Goal: Task Accomplishment & Management: Complete application form

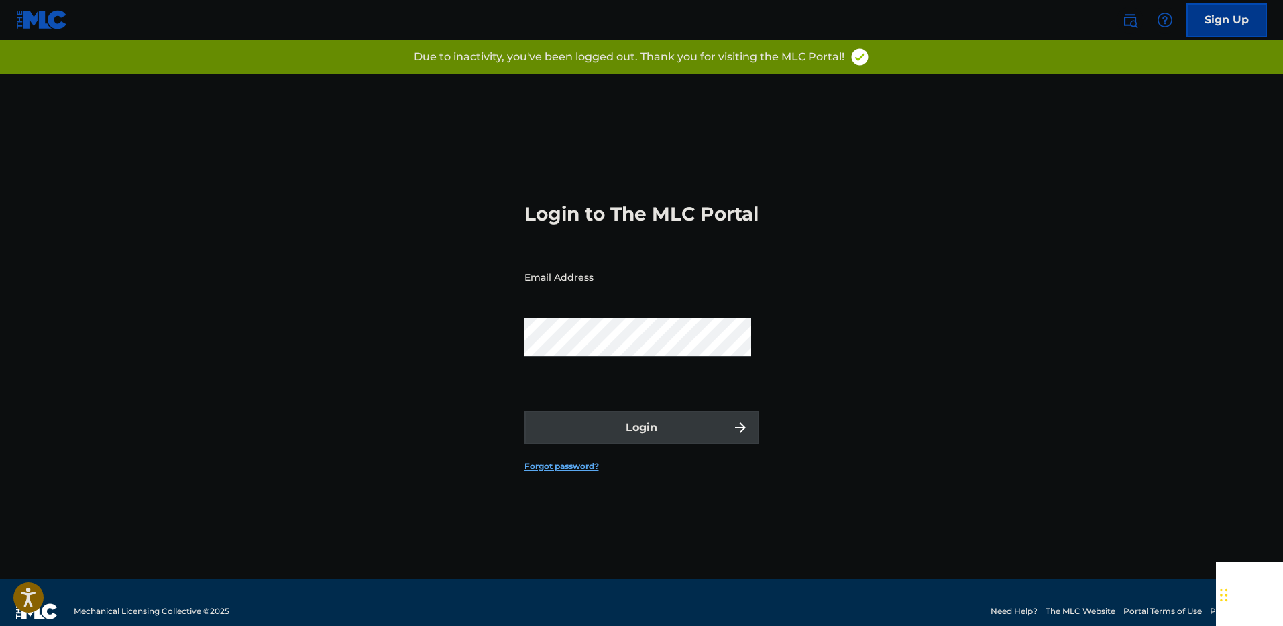
click at [579, 292] on input "Email Address" at bounding box center [637, 277] width 227 height 38
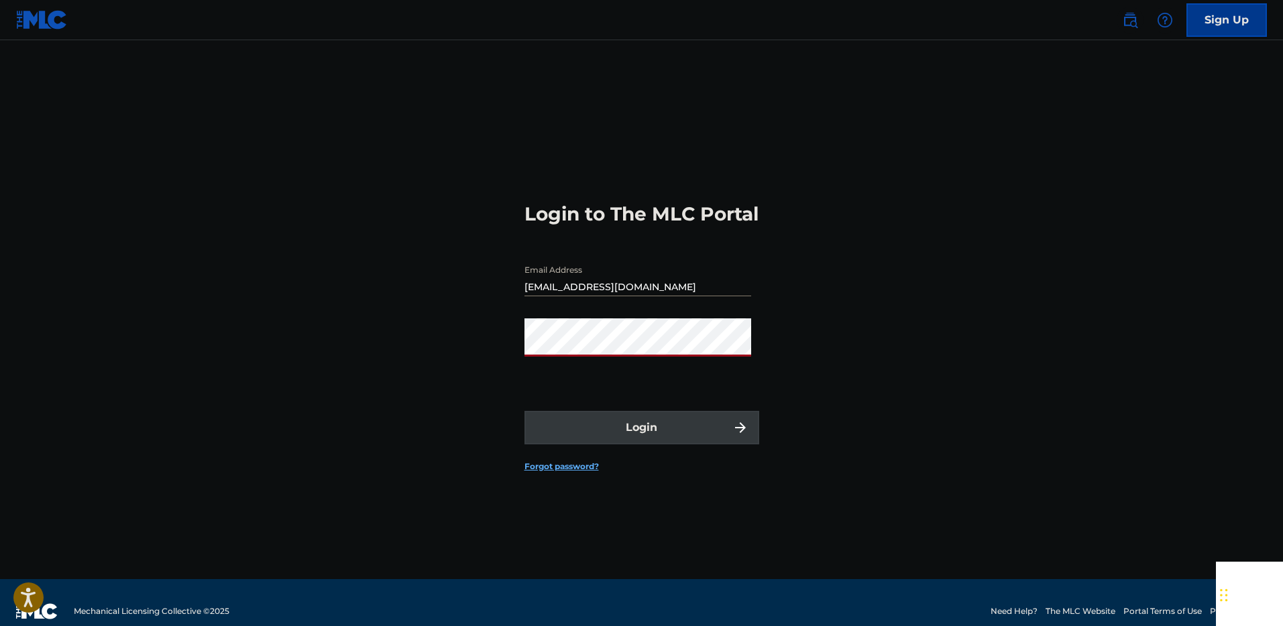
click at [638, 295] on input "[EMAIL_ADDRESS][DOMAIN_NAME]" at bounding box center [637, 277] width 227 height 38
type input "[EMAIL_ADDRESS][DOMAIN_NAME]"
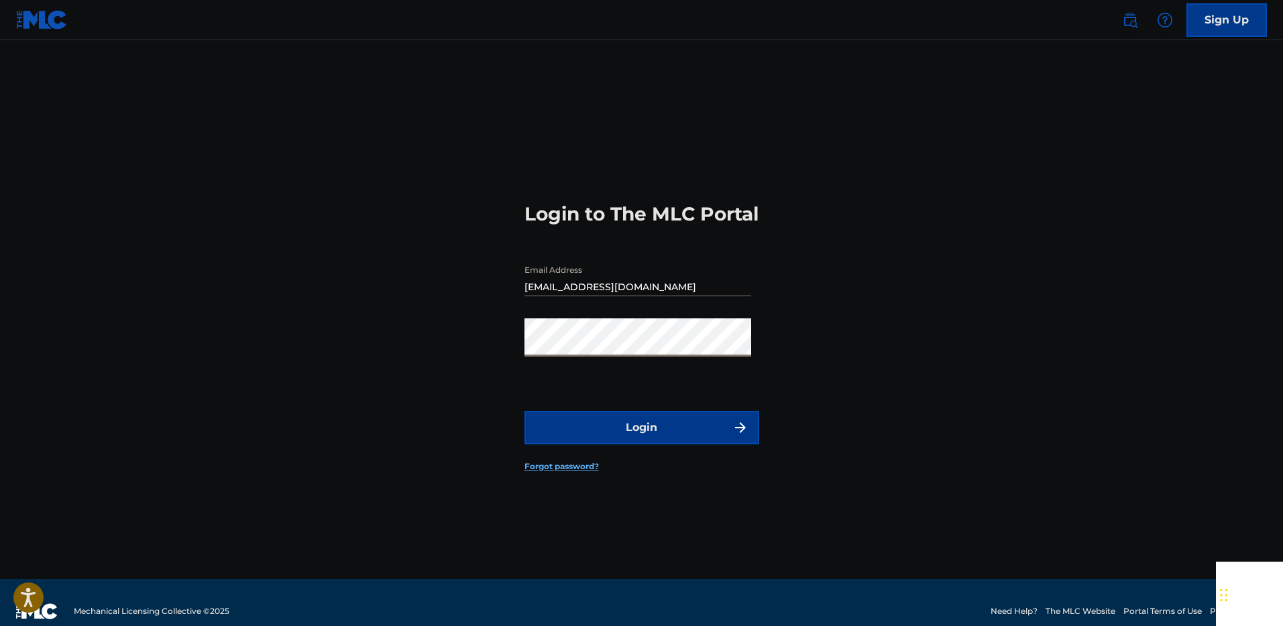
click at [524, 411] on button "Login" at bounding box center [641, 428] width 235 height 34
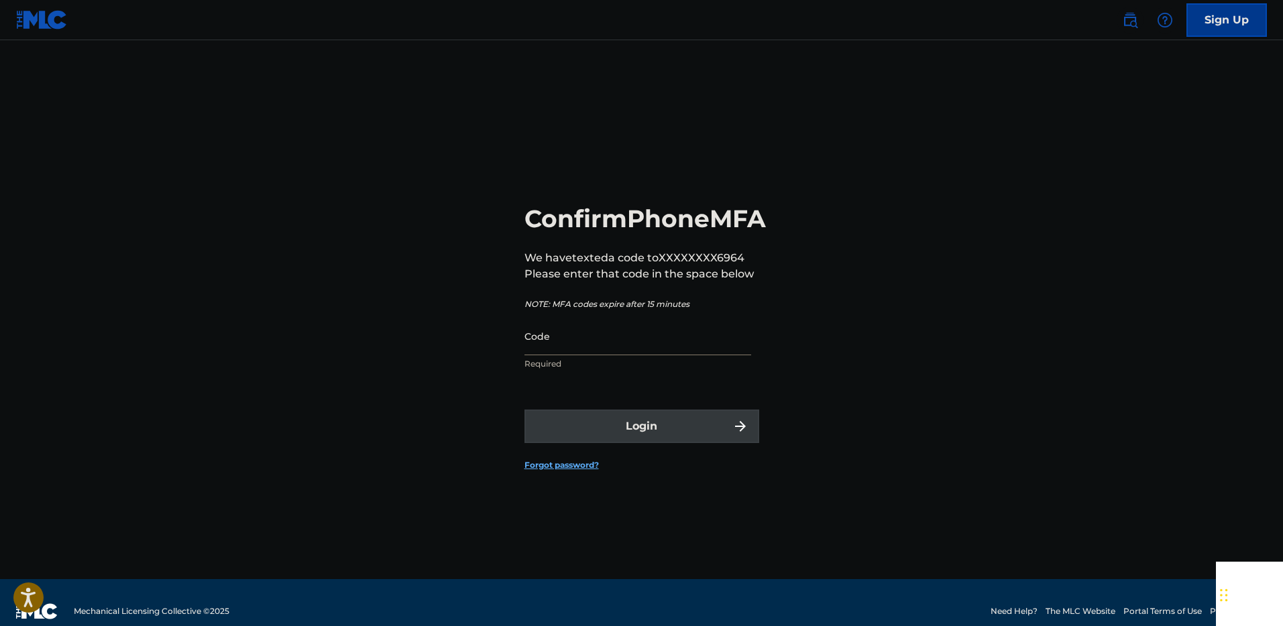
click at [581, 355] on input "Code" at bounding box center [637, 336] width 227 height 38
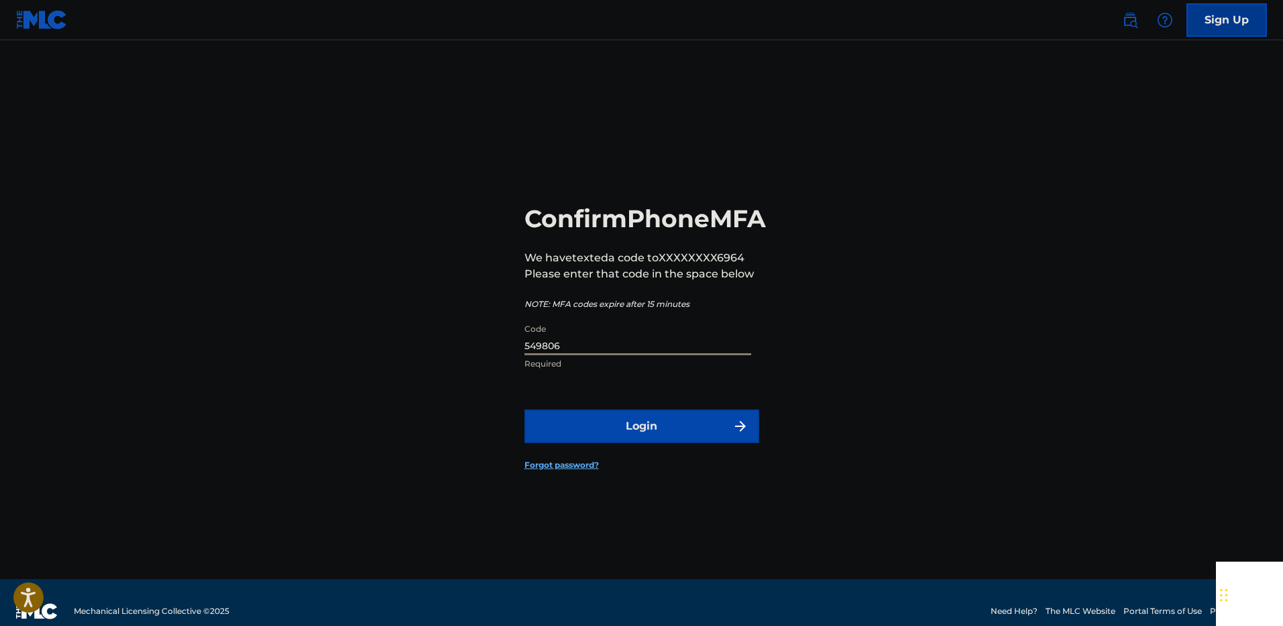
type input "549806"
click at [704, 432] on button "Login" at bounding box center [641, 427] width 235 height 34
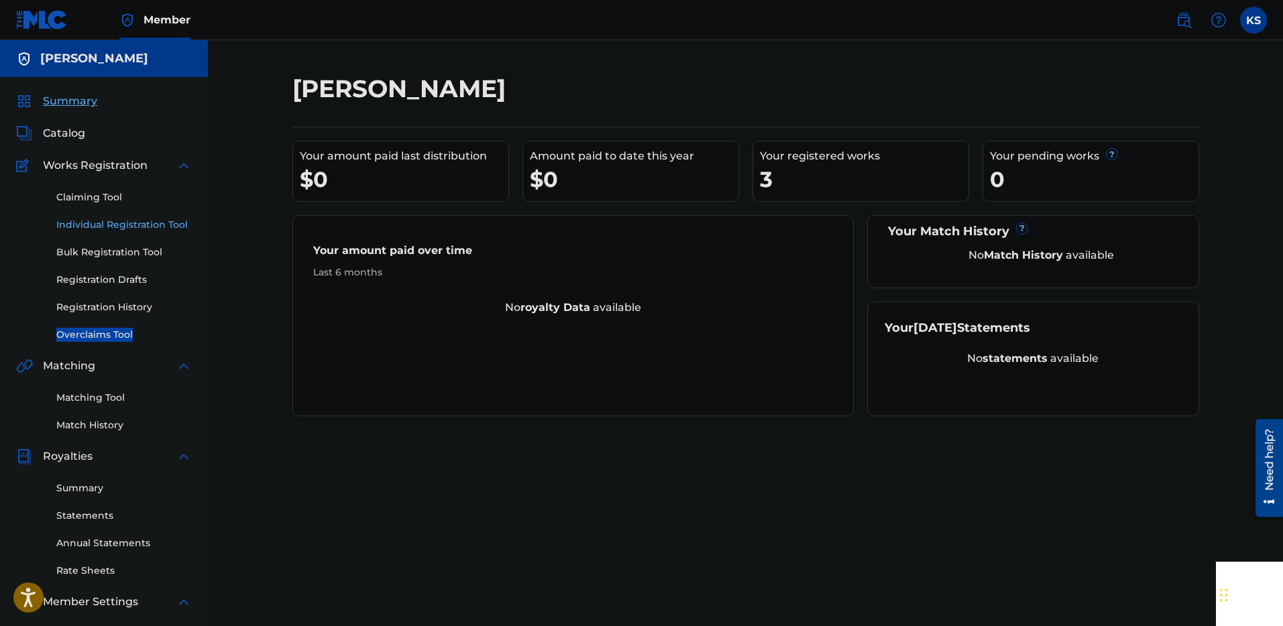
click at [105, 225] on link "Individual Registration Tool" at bounding box center [123, 225] width 135 height 14
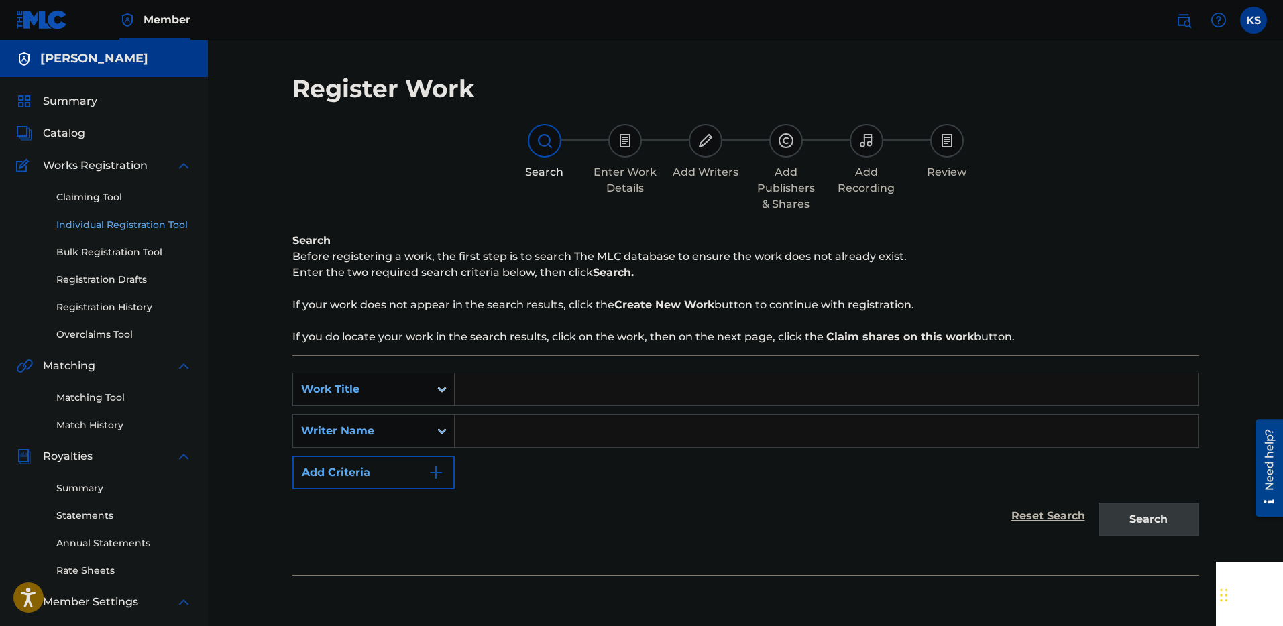
click at [518, 395] on input "Search Form" at bounding box center [827, 390] width 744 height 32
type input "t"
click at [498, 427] on input "Search Form" at bounding box center [827, 431] width 744 height 32
click at [504, 395] on input "Transpartent" at bounding box center [827, 390] width 744 height 32
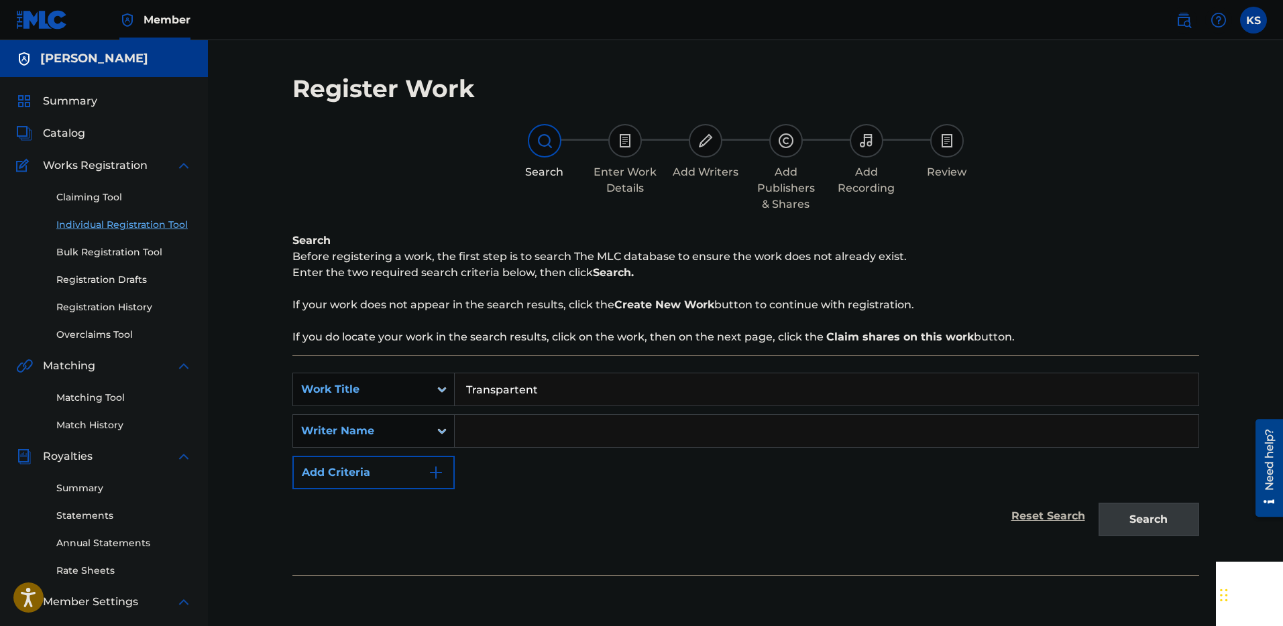
click at [496, 437] on input "Search Form" at bounding box center [827, 431] width 744 height 32
click at [521, 392] on input "Transpartent" at bounding box center [827, 390] width 744 height 32
click at [518, 390] on input "Transpartent" at bounding box center [827, 390] width 744 height 32
type input "Transparent"
click at [553, 431] on input "Search Form" at bounding box center [827, 431] width 744 height 32
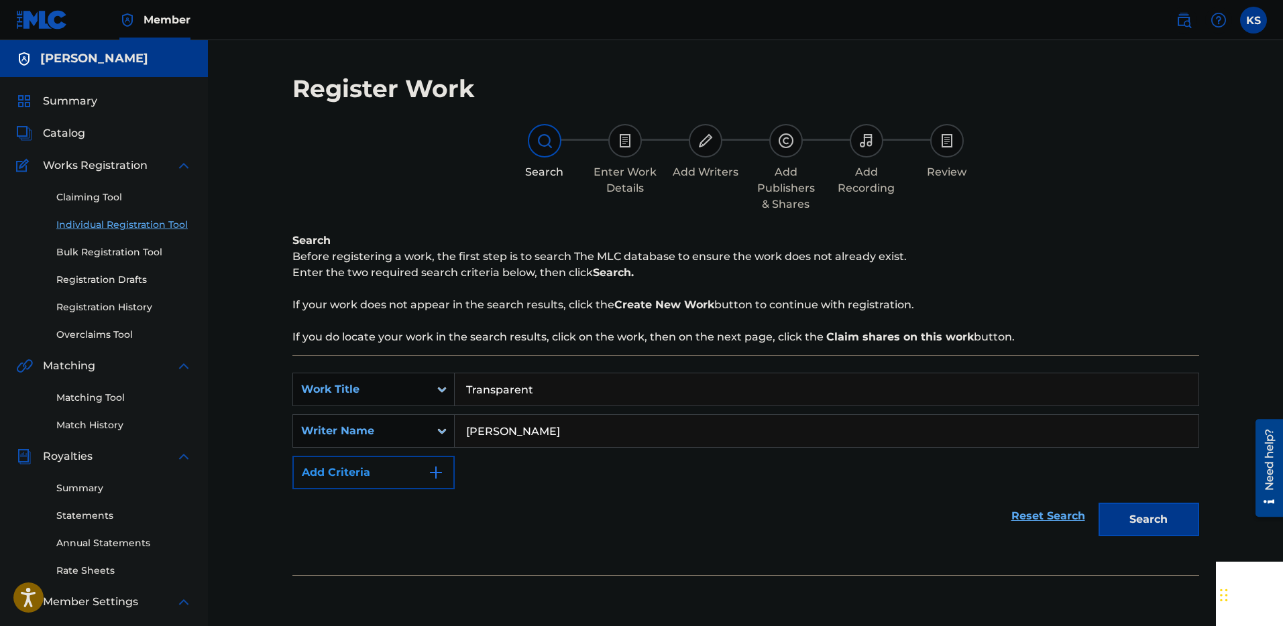
type input "[PERSON_NAME]"
click at [329, 474] on button "Add Criteria" at bounding box center [373, 473] width 162 height 34
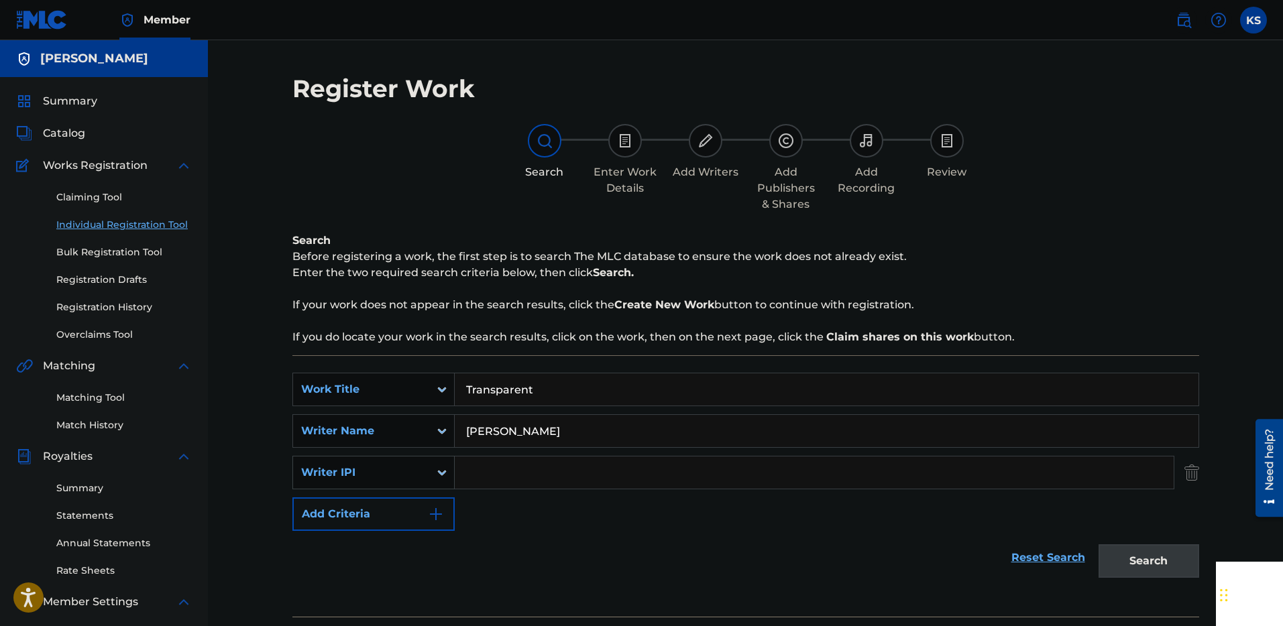
click at [360, 487] on div "Writer IPI" at bounding box center [373, 473] width 162 height 34
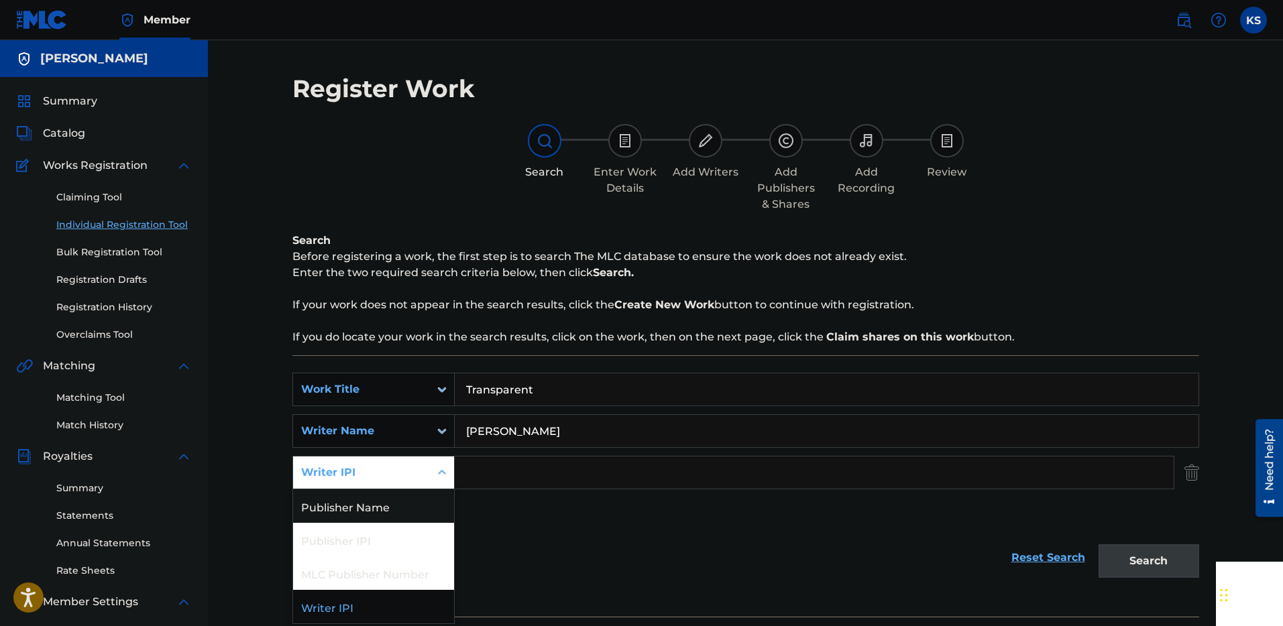
click at [532, 480] on input "Search Form" at bounding box center [814, 473] width 719 height 32
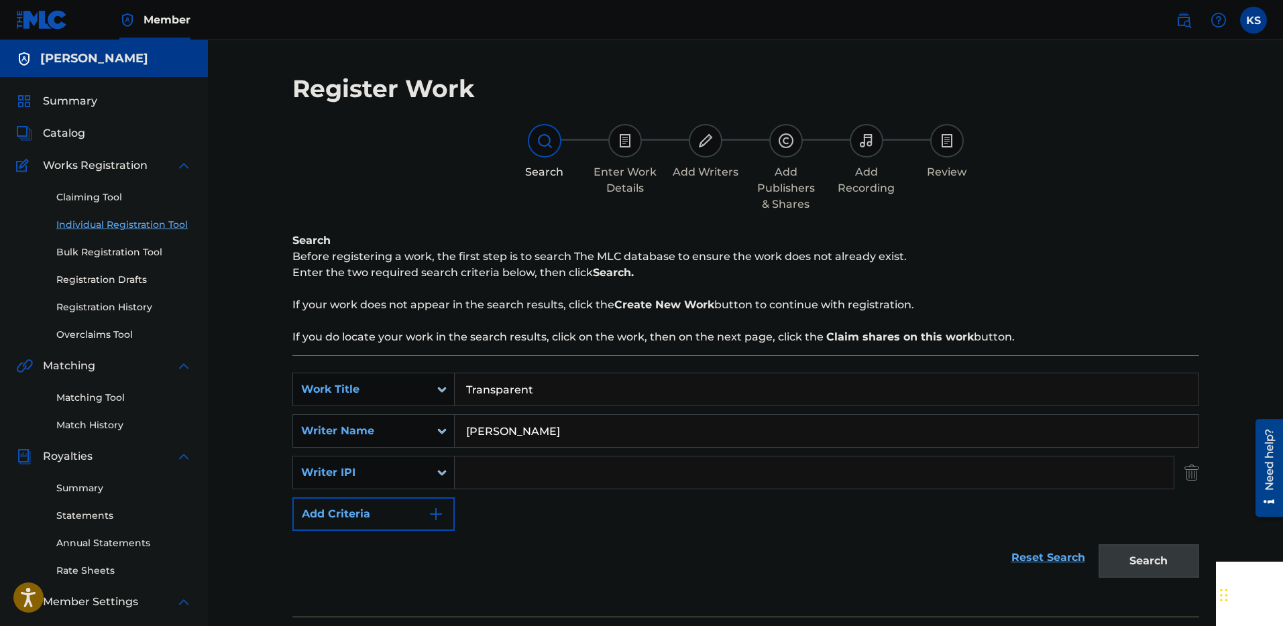
type input "00892711805"
click at [1153, 549] on button "Search" at bounding box center [1148, 562] width 101 height 34
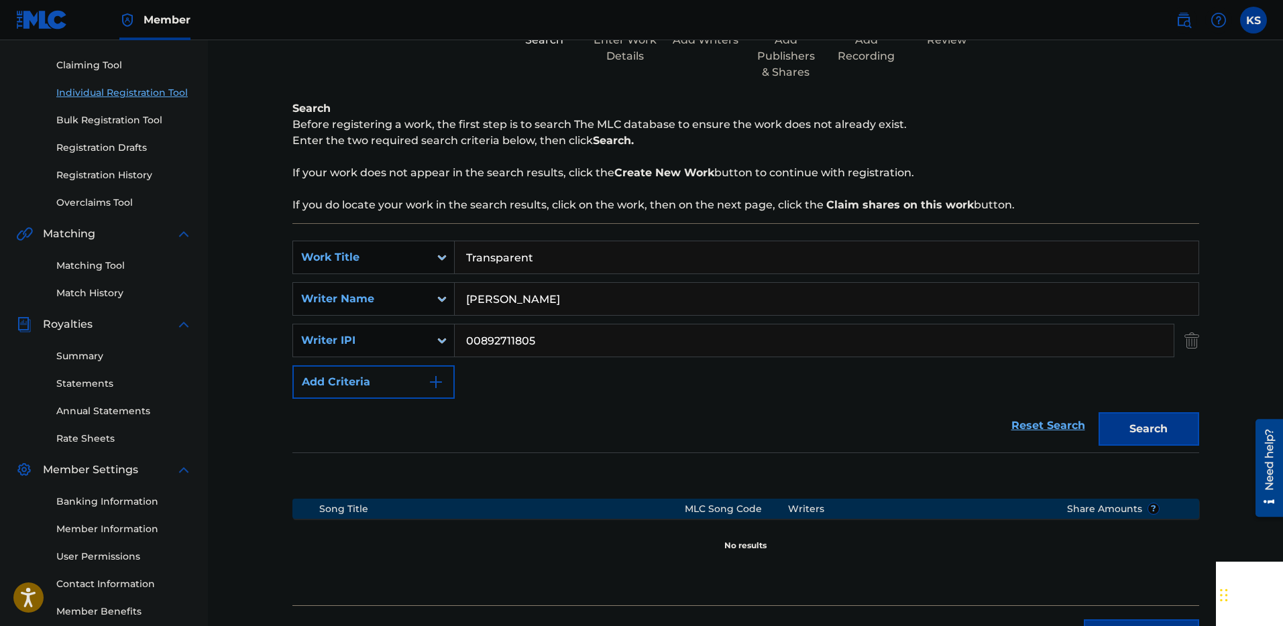
scroll to position [223, 0]
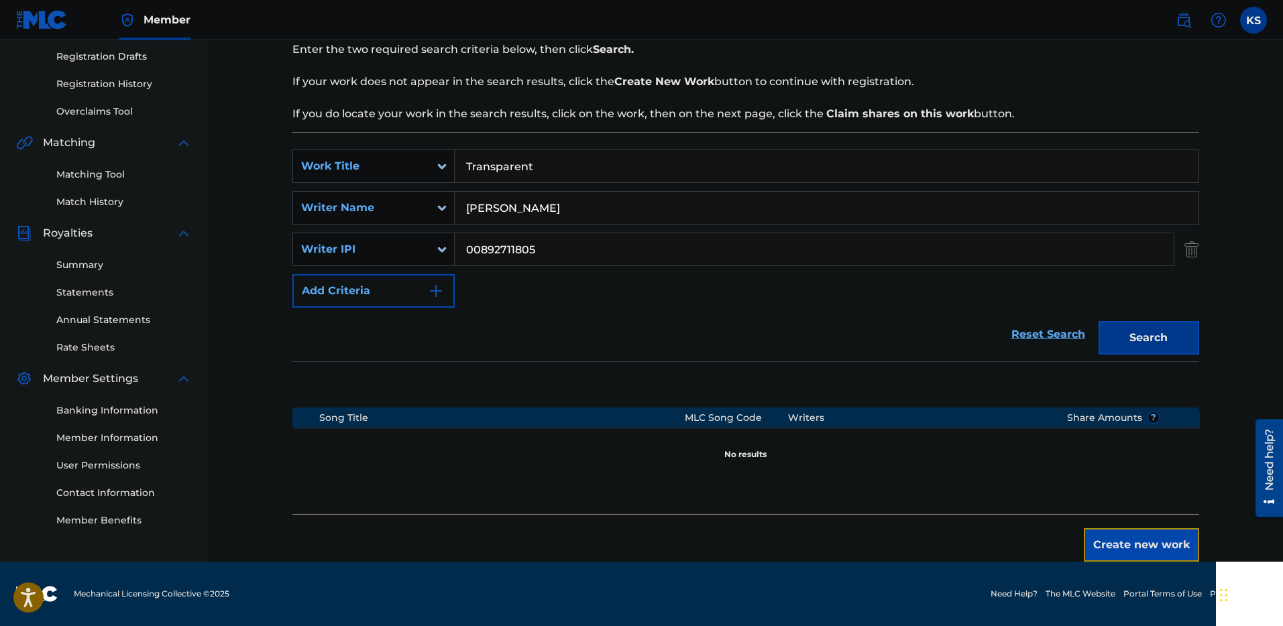
click at [1152, 542] on button "Create new work" at bounding box center [1141, 545] width 115 height 34
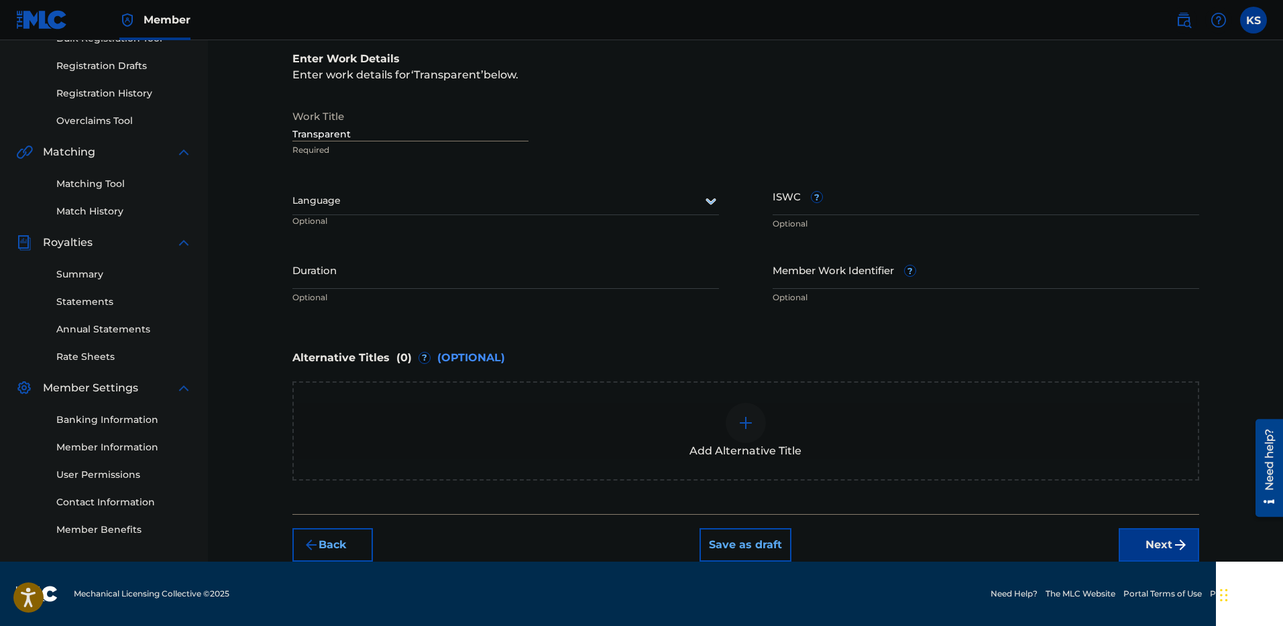
scroll to position [214, 0]
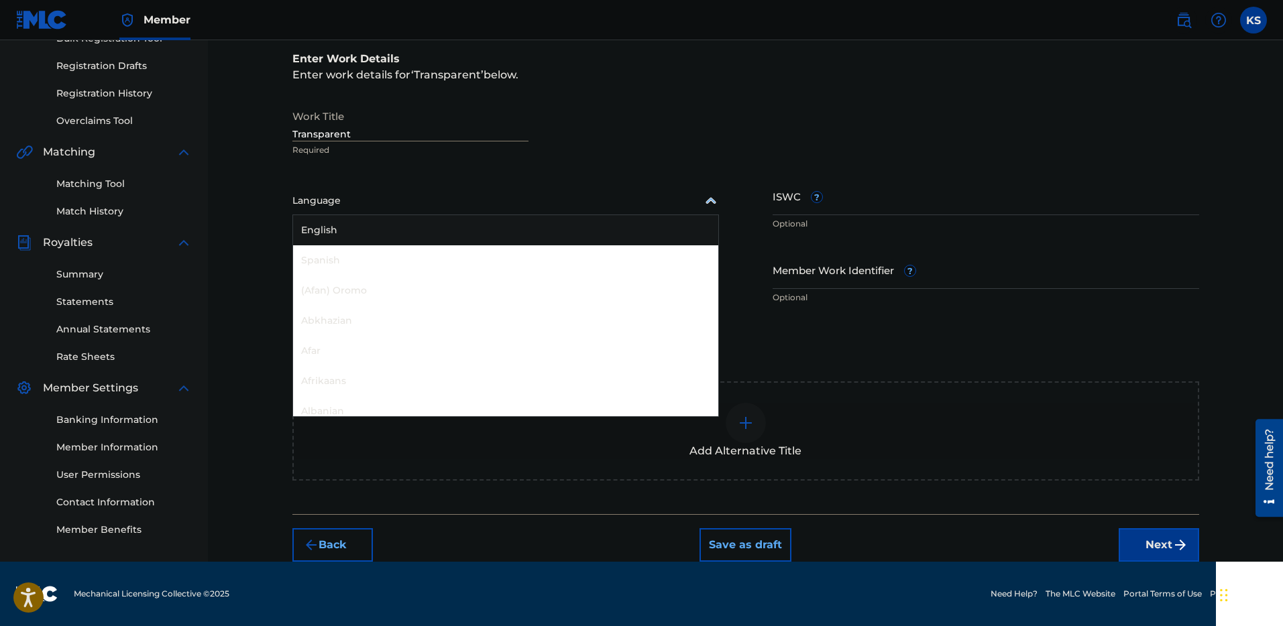
click at [351, 199] on div at bounding box center [505, 200] width 426 height 17
click at [342, 230] on div "English" at bounding box center [505, 230] width 425 height 30
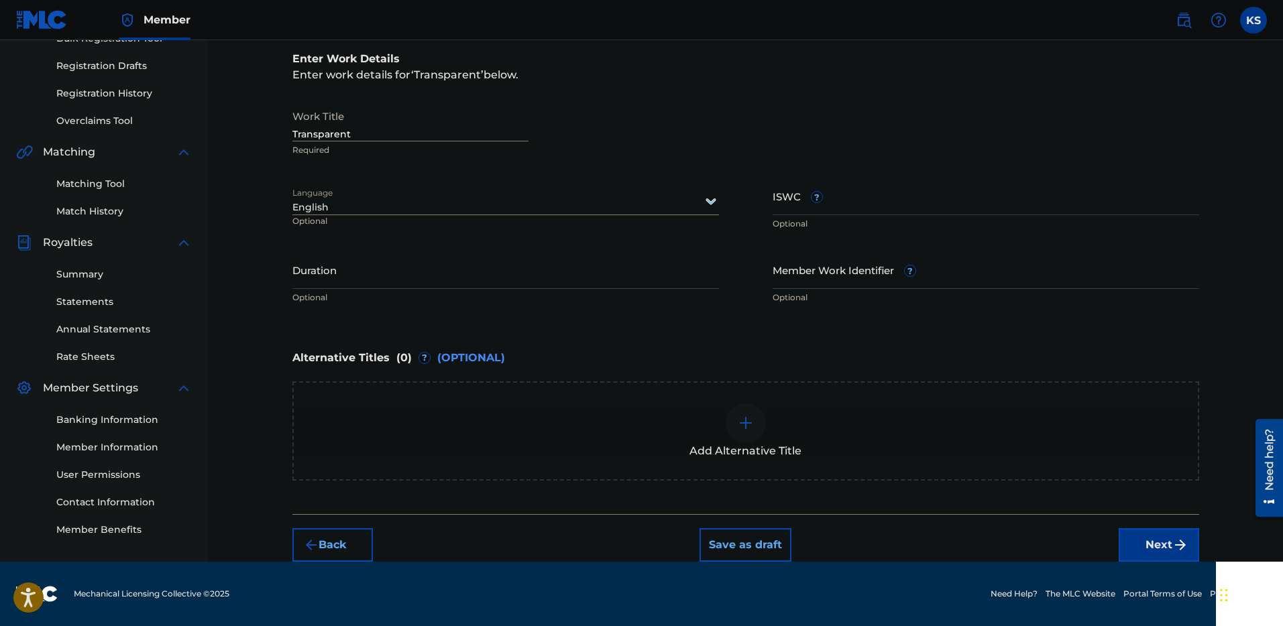
click at [353, 293] on p "Optional" at bounding box center [505, 298] width 426 height 12
click at [353, 282] on input "Duration" at bounding box center [505, 270] width 426 height 38
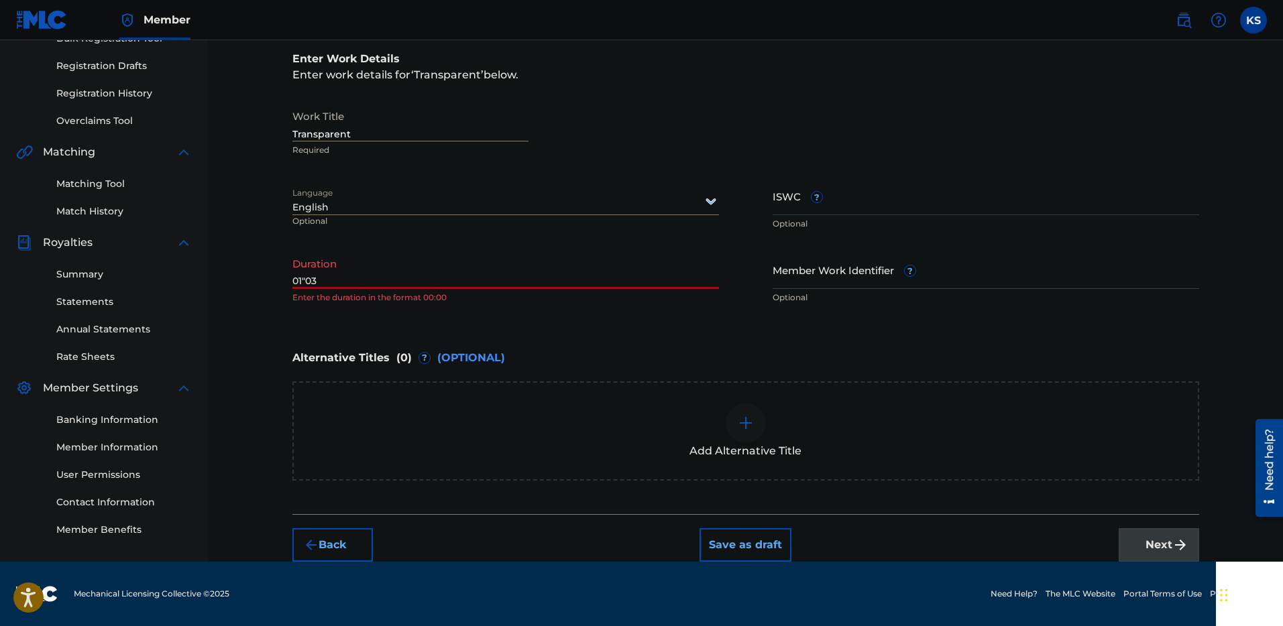
click at [308, 279] on input "01"03" at bounding box center [505, 270] width 426 height 38
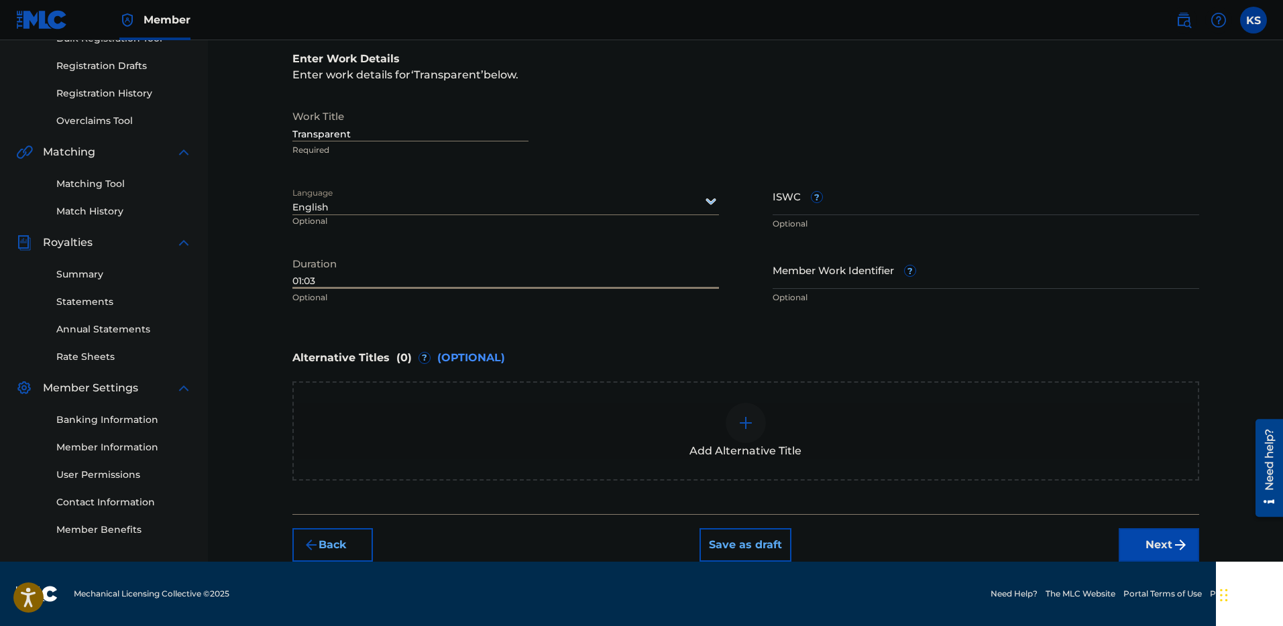
type input "01:03"
click at [1141, 538] on button "Next" at bounding box center [1159, 545] width 80 height 34
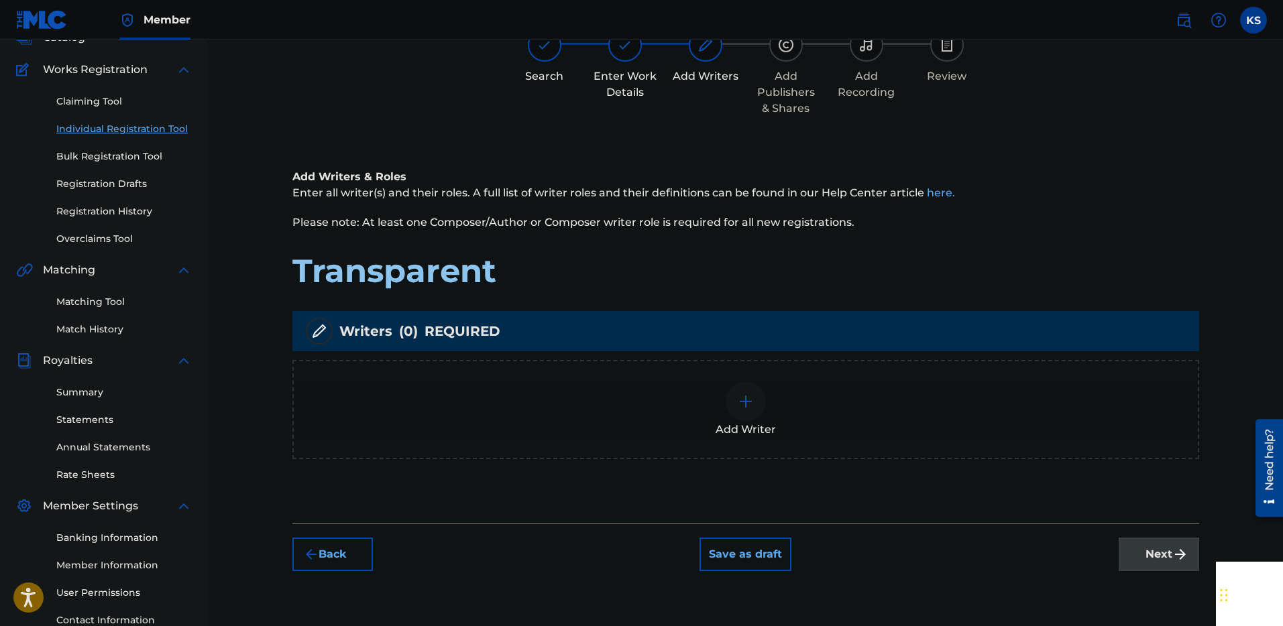
scroll to position [99, 0]
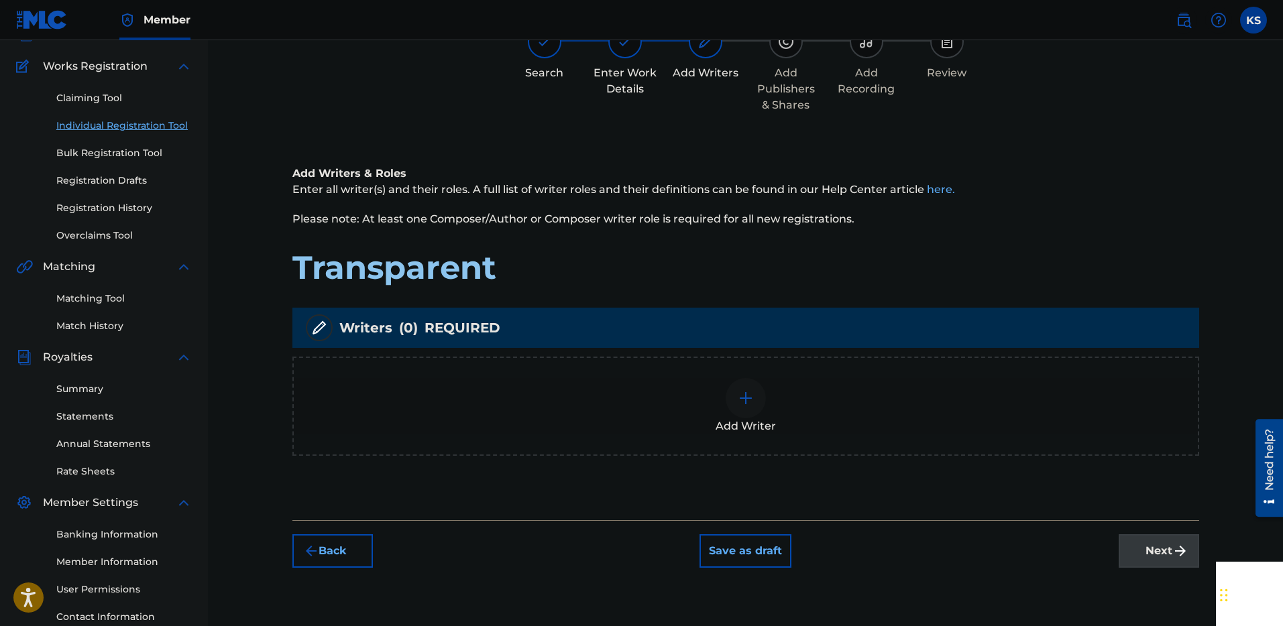
click at [761, 407] on div at bounding box center [746, 398] width 40 height 40
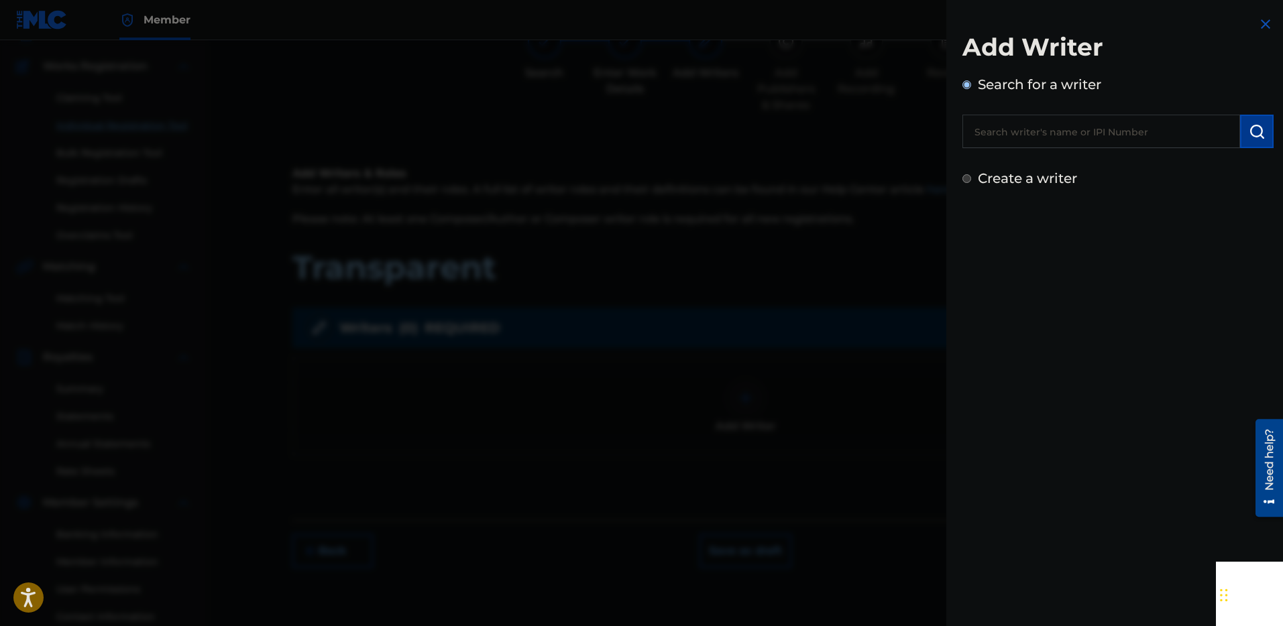
click at [1101, 127] on input "text" at bounding box center [1101, 132] width 278 height 34
click at [1061, 165] on div "[PERSON_NAME] ers" at bounding box center [1100, 162] width 277 height 24
type input "[PERSON_NAME]"
click at [1269, 146] on div "Add Writer Search for a writer [PERSON_NAME] Create a writer" at bounding box center [1117, 102] width 343 height 205
click at [1261, 139] on button "submit" at bounding box center [1257, 132] width 34 height 34
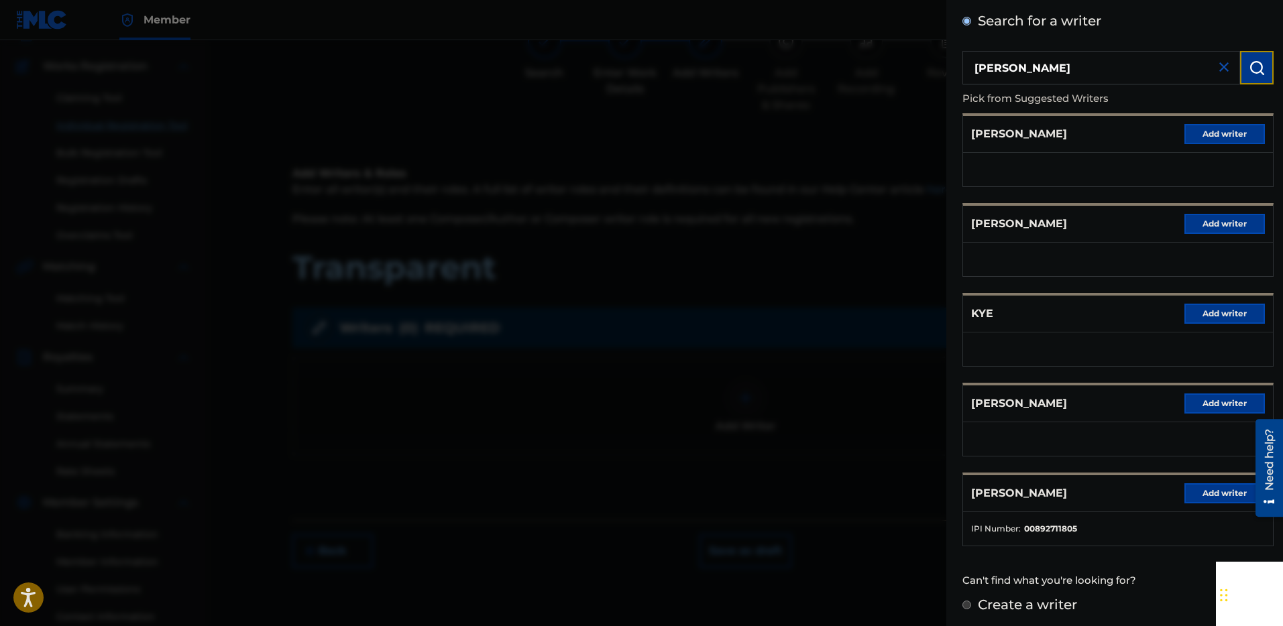
scroll to position [68, 0]
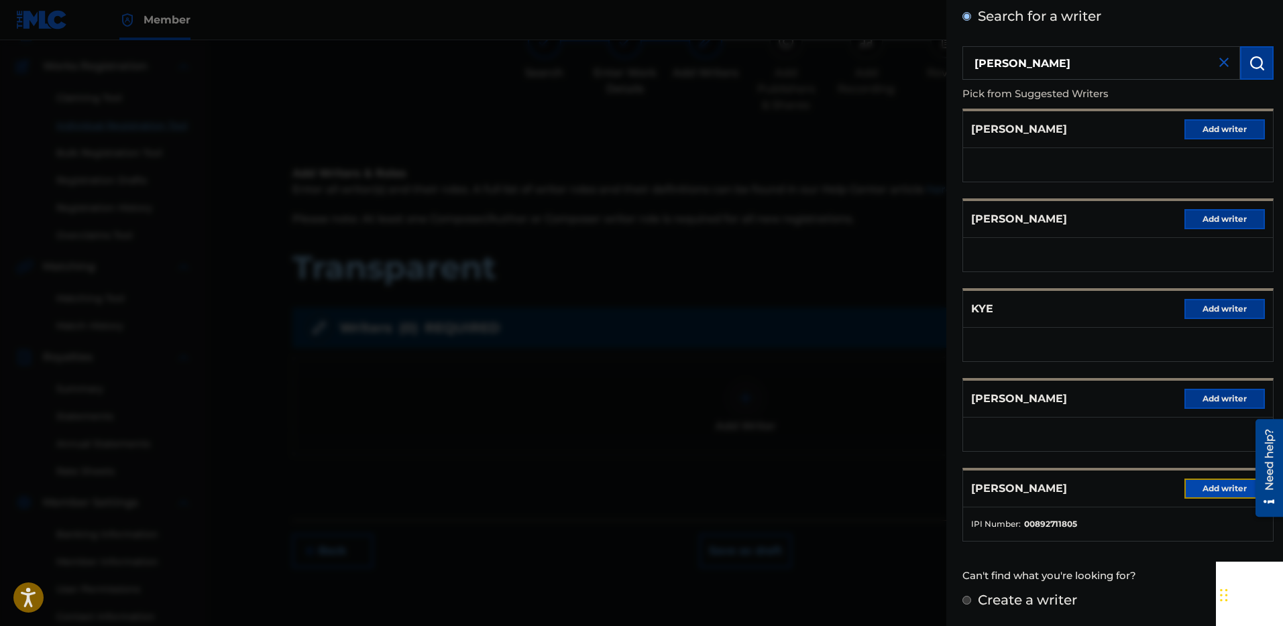
click at [1206, 492] on button "Add writer" at bounding box center [1224, 489] width 80 height 20
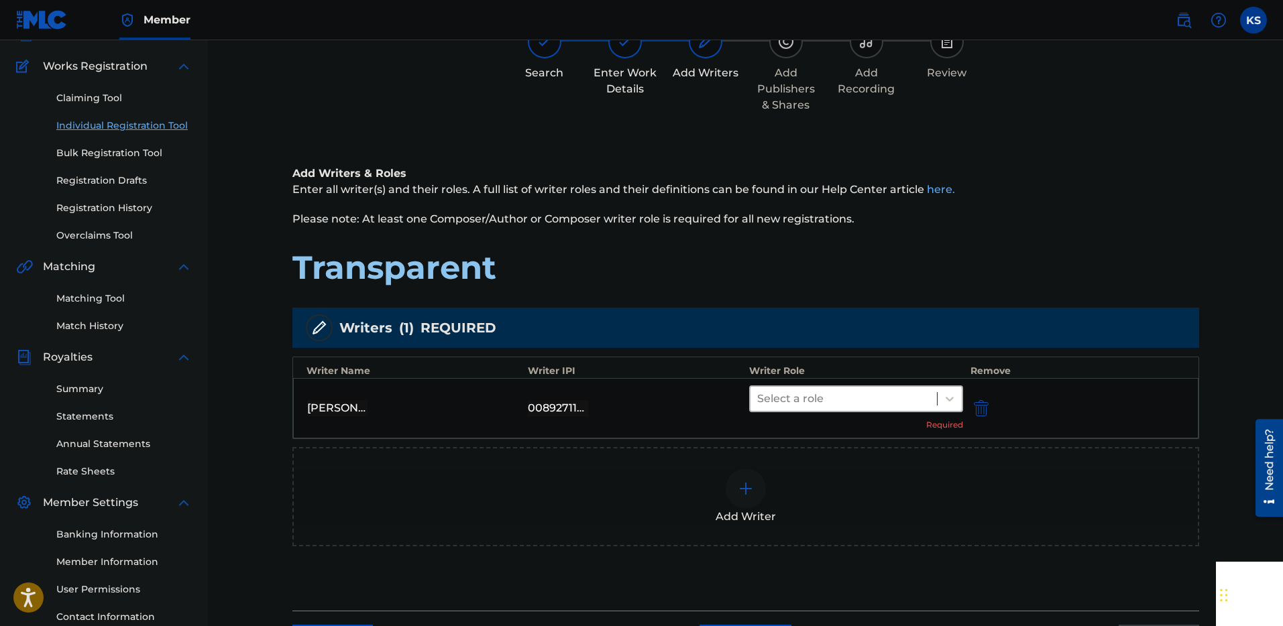
click at [801, 397] on div at bounding box center [844, 399] width 174 height 19
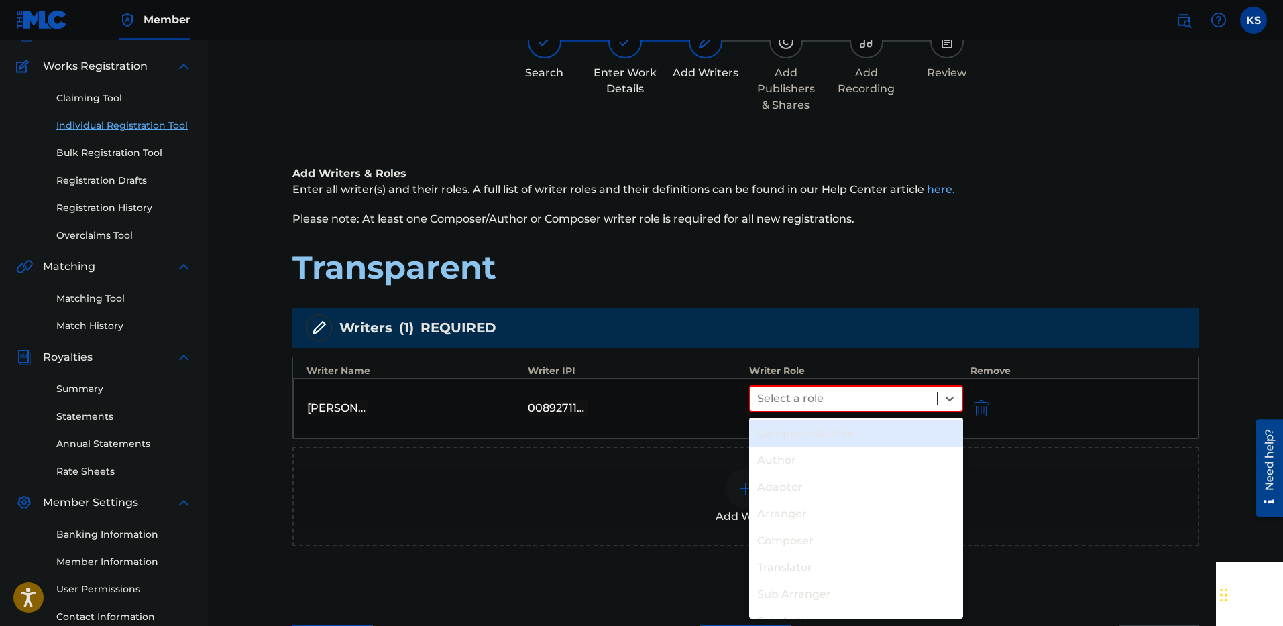
click at [788, 440] on div "Composer/Author" at bounding box center [856, 433] width 215 height 27
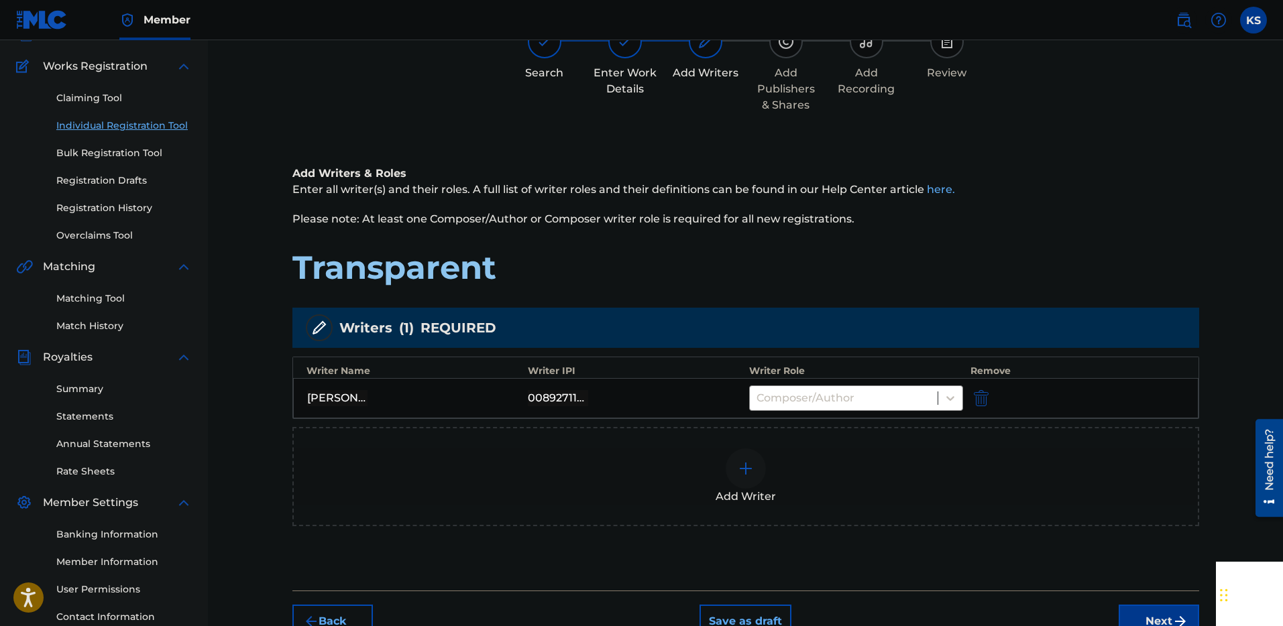
click at [561, 395] on div "00892711805" at bounding box center [558, 398] width 60 height 16
click at [564, 396] on div "00892711805" at bounding box center [558, 398] width 60 height 16
click at [1172, 615] on img "submit" at bounding box center [1180, 622] width 16 height 16
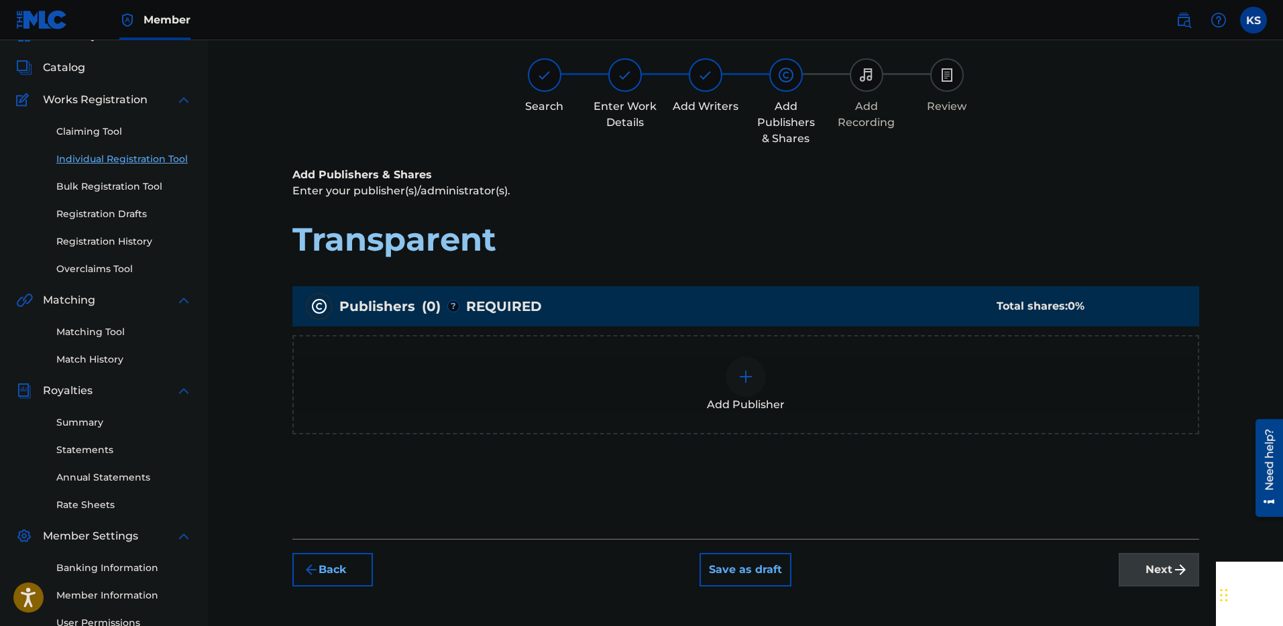
scroll to position [60, 0]
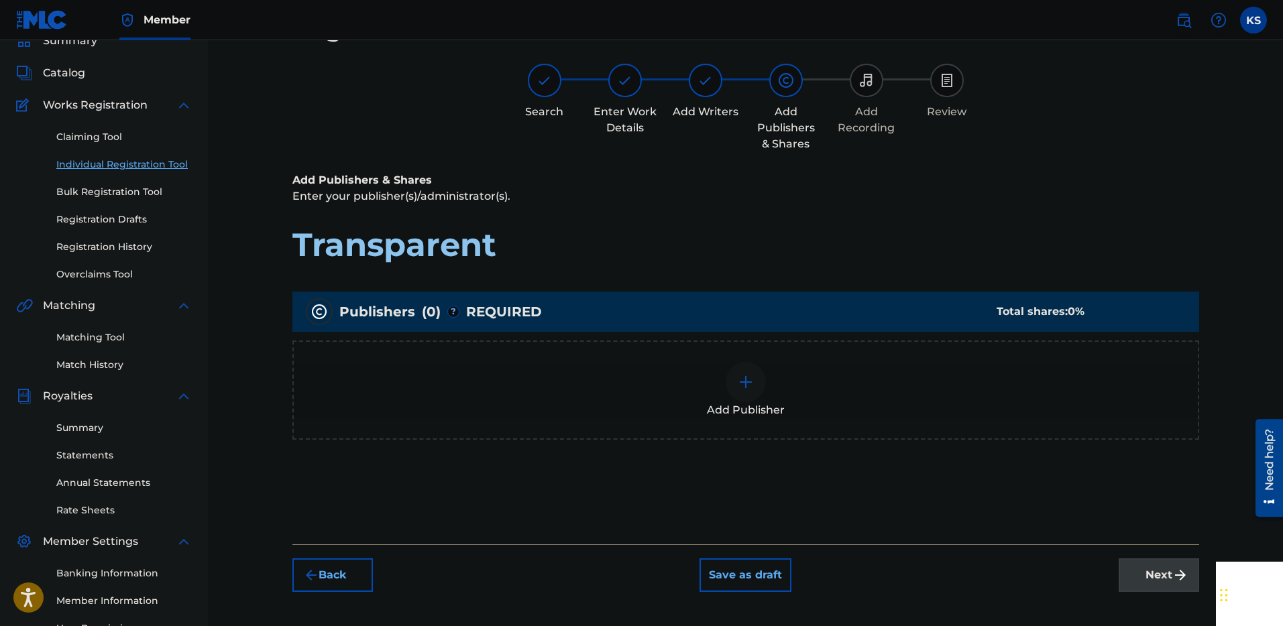
click at [749, 379] on img at bounding box center [746, 382] width 16 height 16
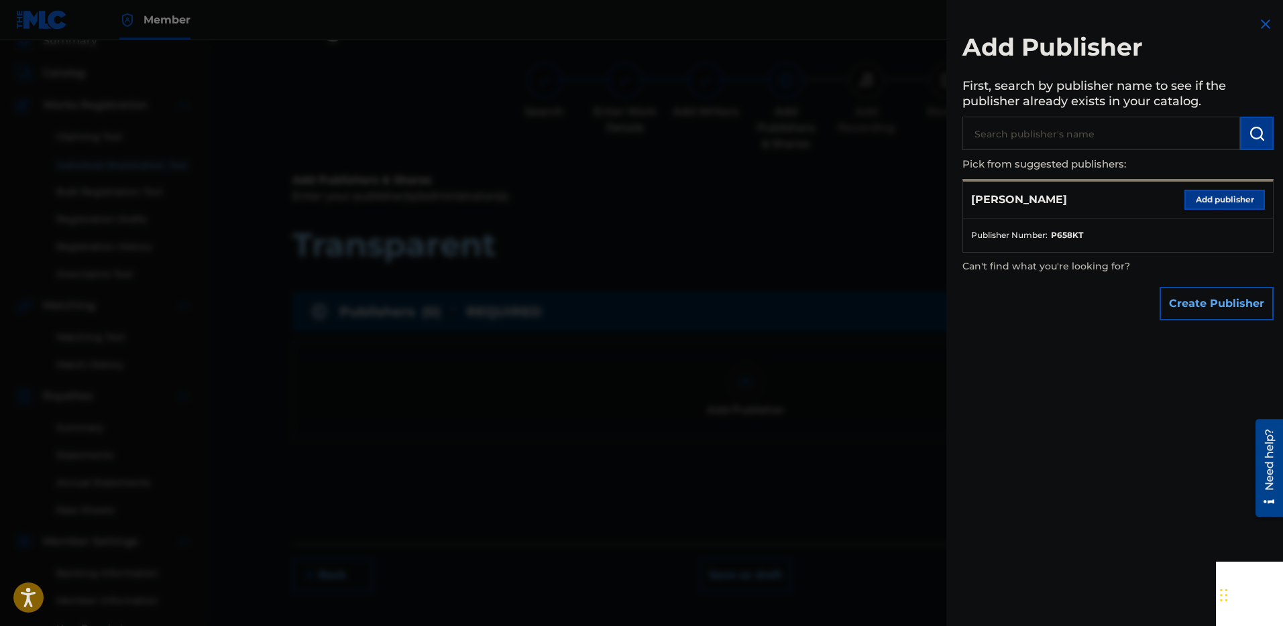
click at [1043, 237] on span "Publisher Number :" at bounding box center [1009, 235] width 76 height 12
click at [1210, 210] on div "[PERSON_NAME] Add publisher" at bounding box center [1118, 200] width 310 height 37
click at [1210, 209] on button "Add publisher" at bounding box center [1224, 200] width 80 height 20
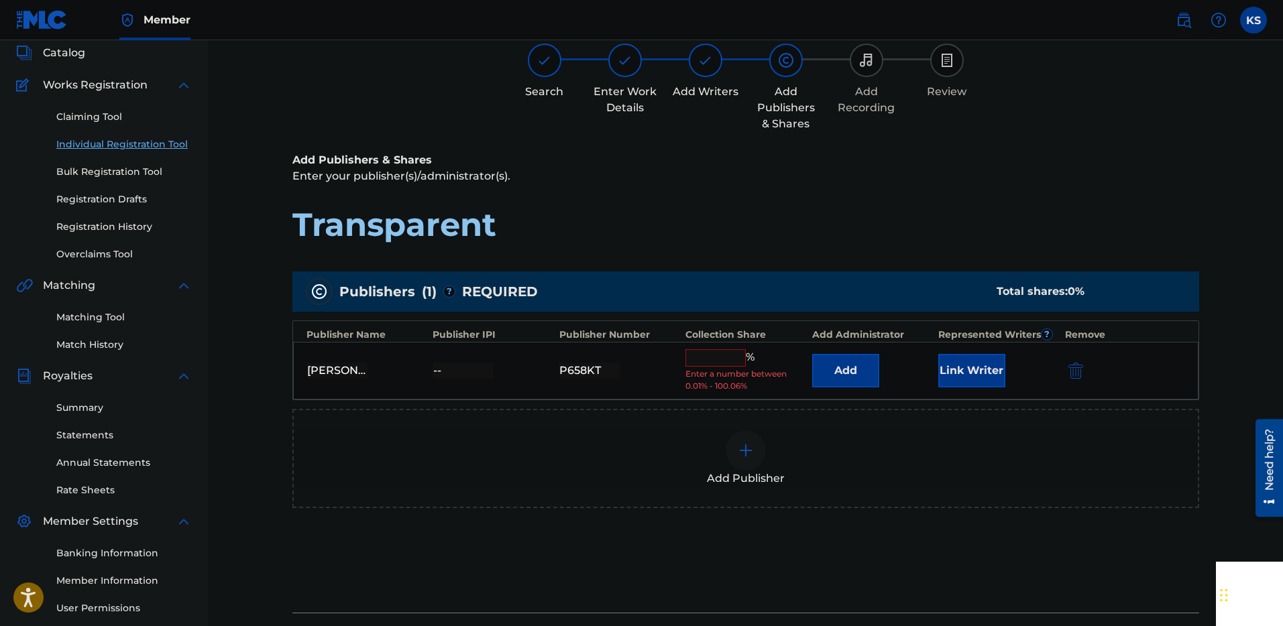
scroll to position [84, 0]
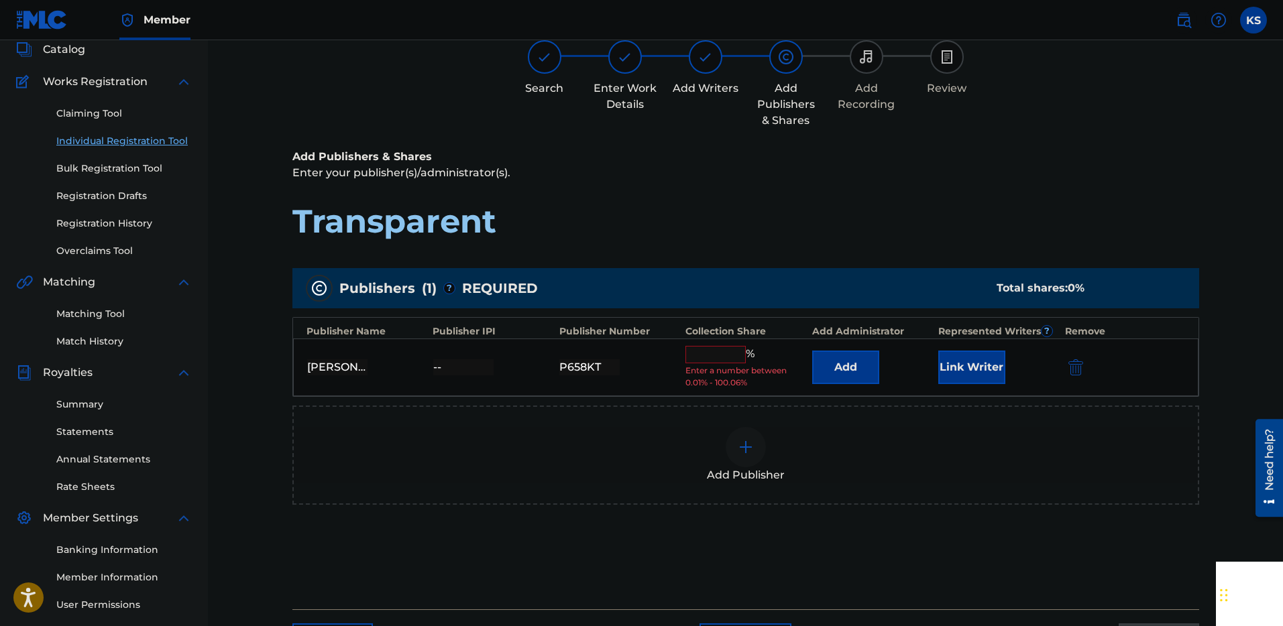
click at [718, 356] on input "text" at bounding box center [715, 354] width 60 height 17
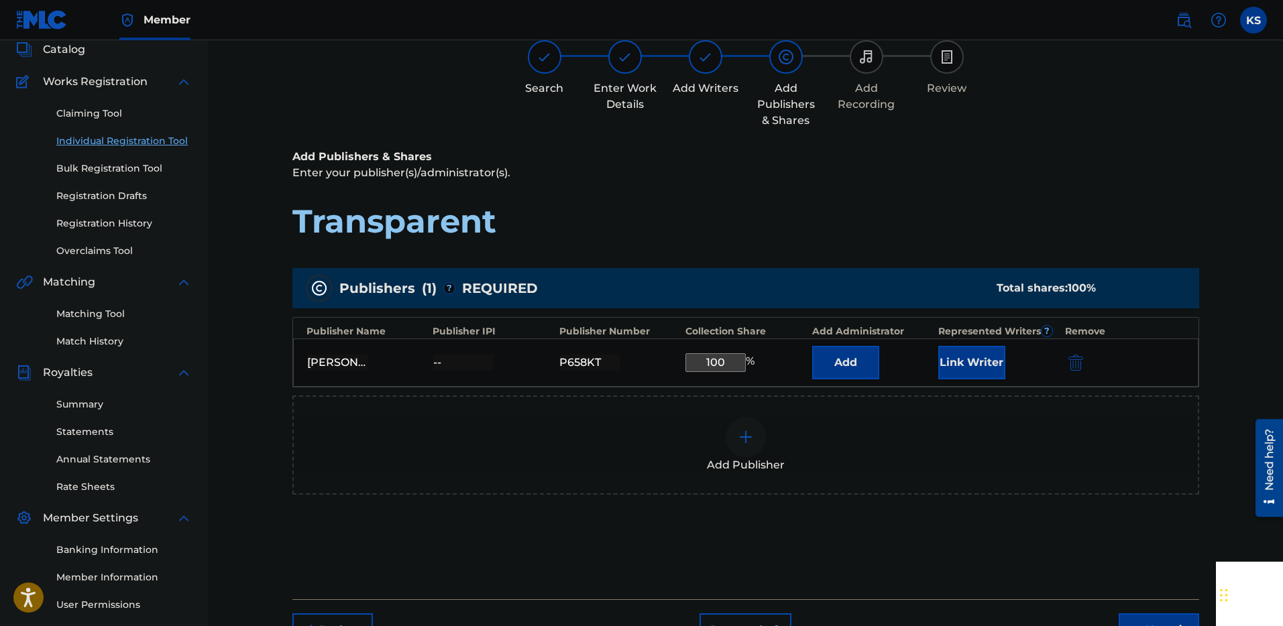
type input "100"
click at [531, 422] on div "Add Publisher" at bounding box center [746, 445] width 904 height 56
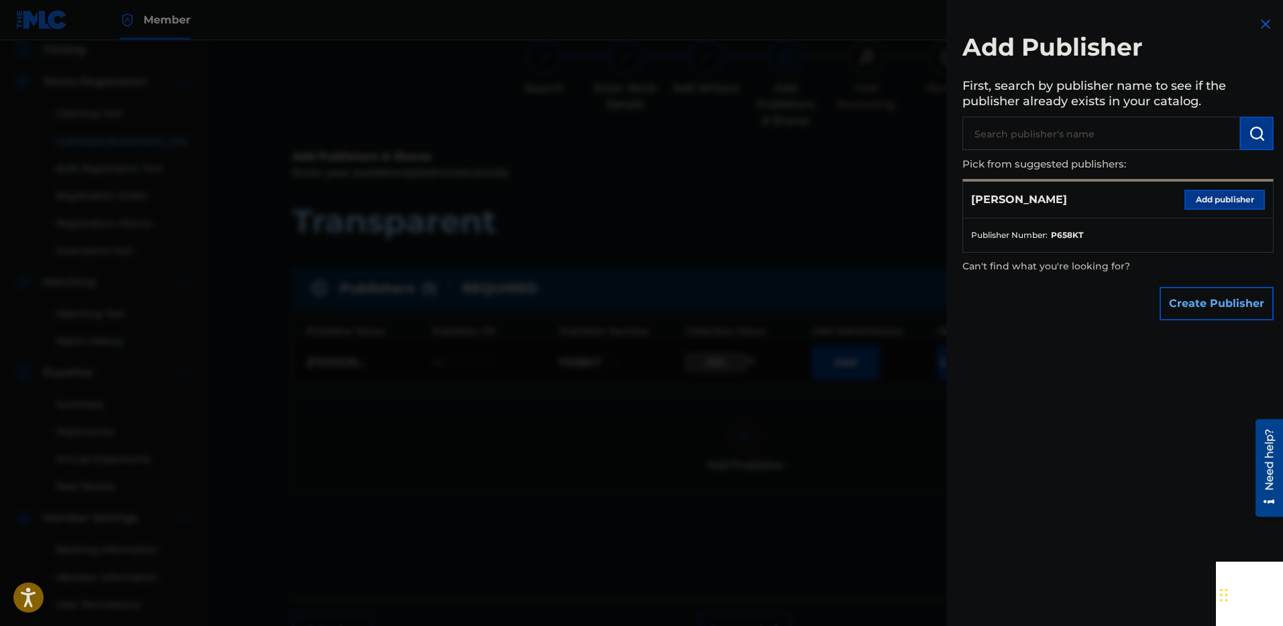
click at [1230, 213] on div "[PERSON_NAME] Add publisher" at bounding box center [1118, 200] width 310 height 37
click at [1227, 200] on button "Add publisher" at bounding box center [1224, 200] width 80 height 20
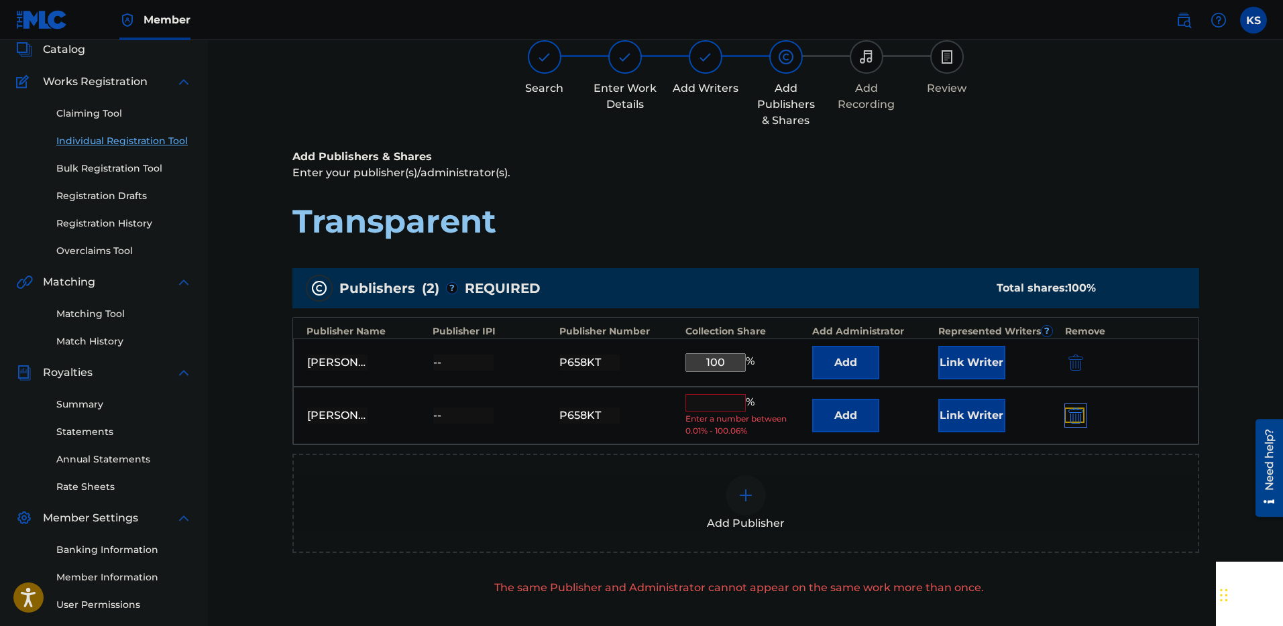
click at [1079, 414] on img "submit" at bounding box center [1075, 416] width 15 height 16
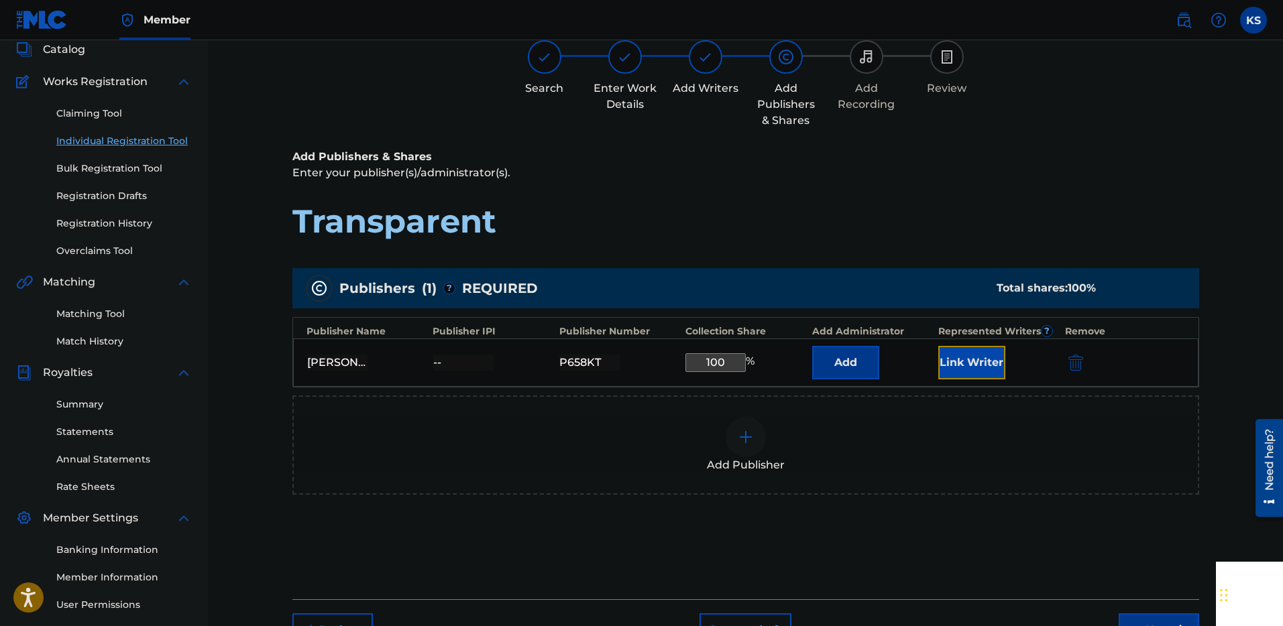
click at [976, 357] on button "Link Writer" at bounding box center [971, 363] width 67 height 34
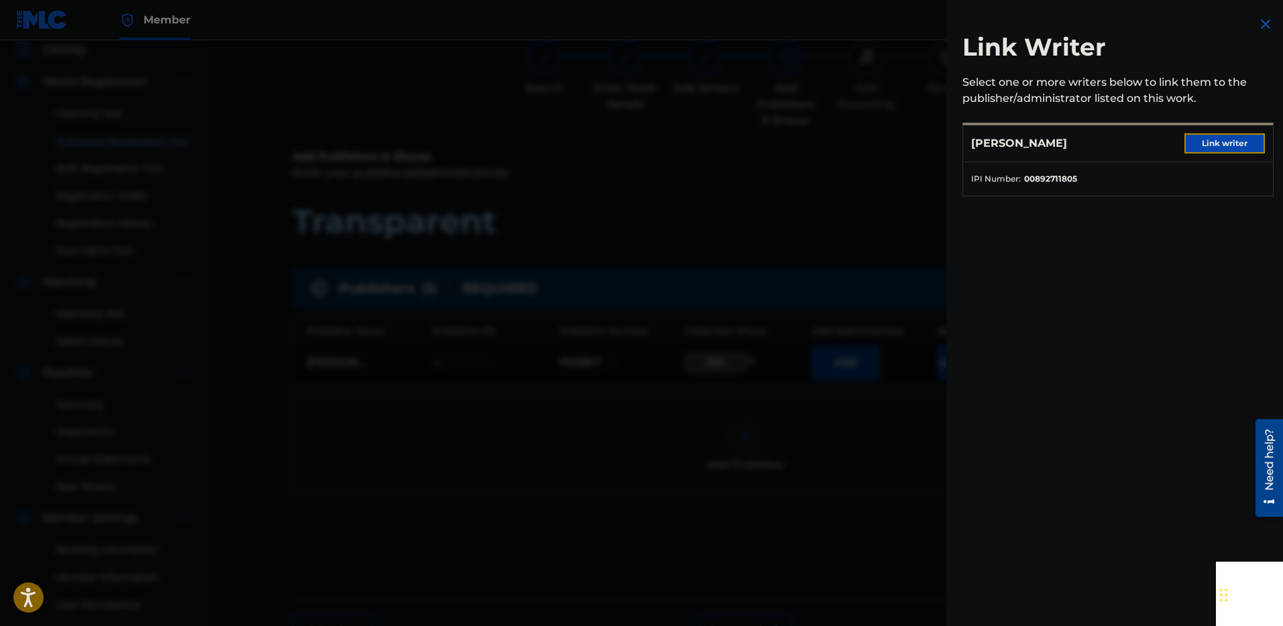
click at [1192, 141] on button "Link writer" at bounding box center [1224, 143] width 80 height 20
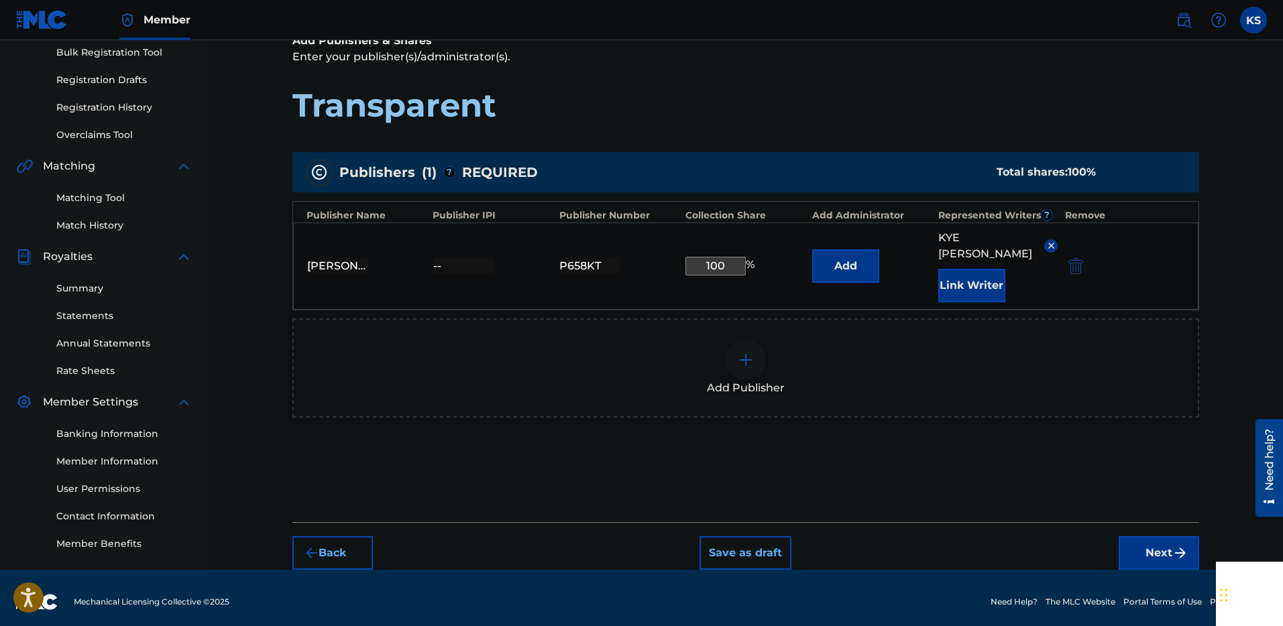
scroll to position [205, 0]
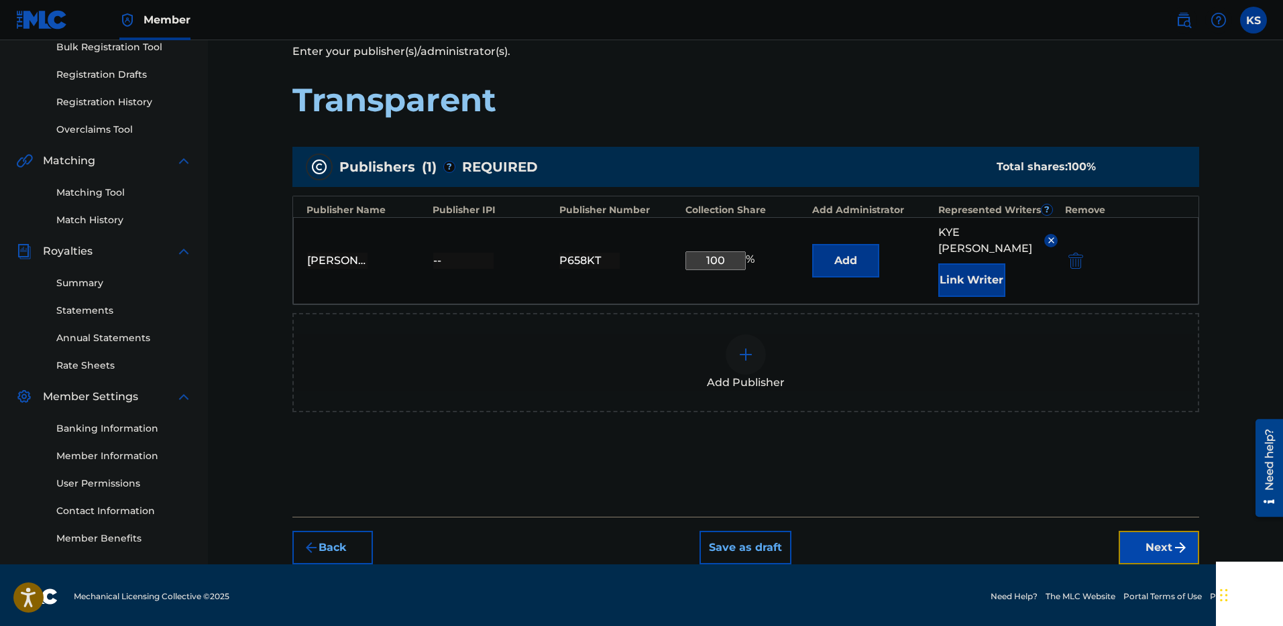
click at [1152, 538] on button "Next" at bounding box center [1159, 548] width 80 height 34
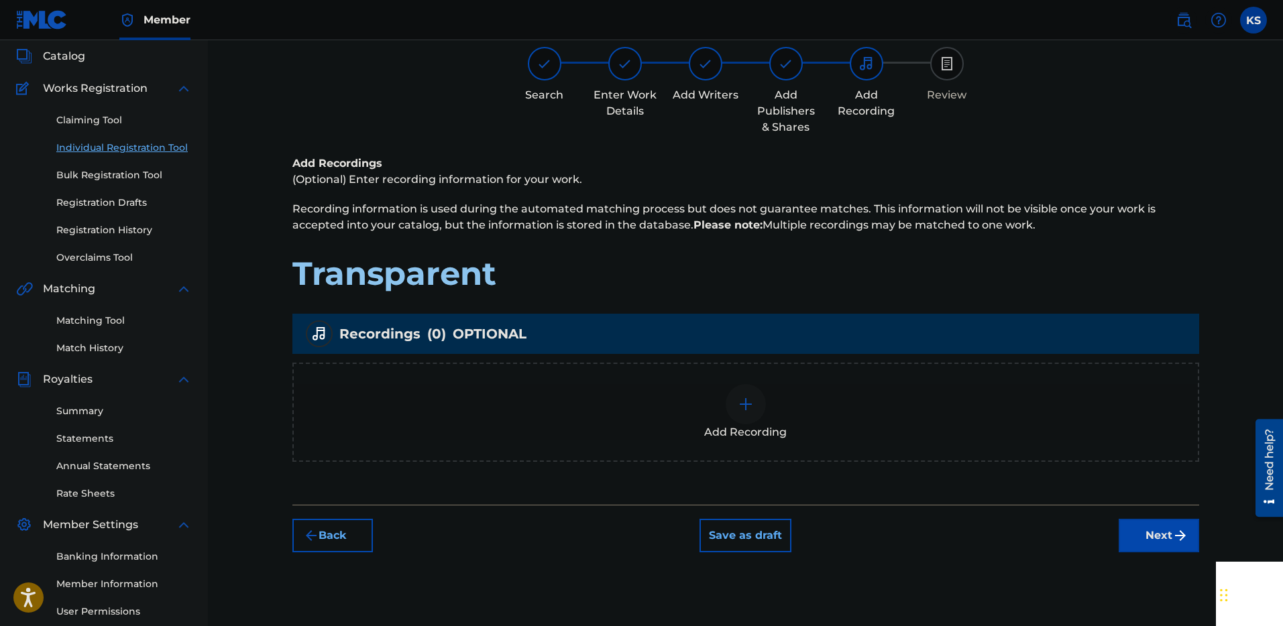
scroll to position [60, 0]
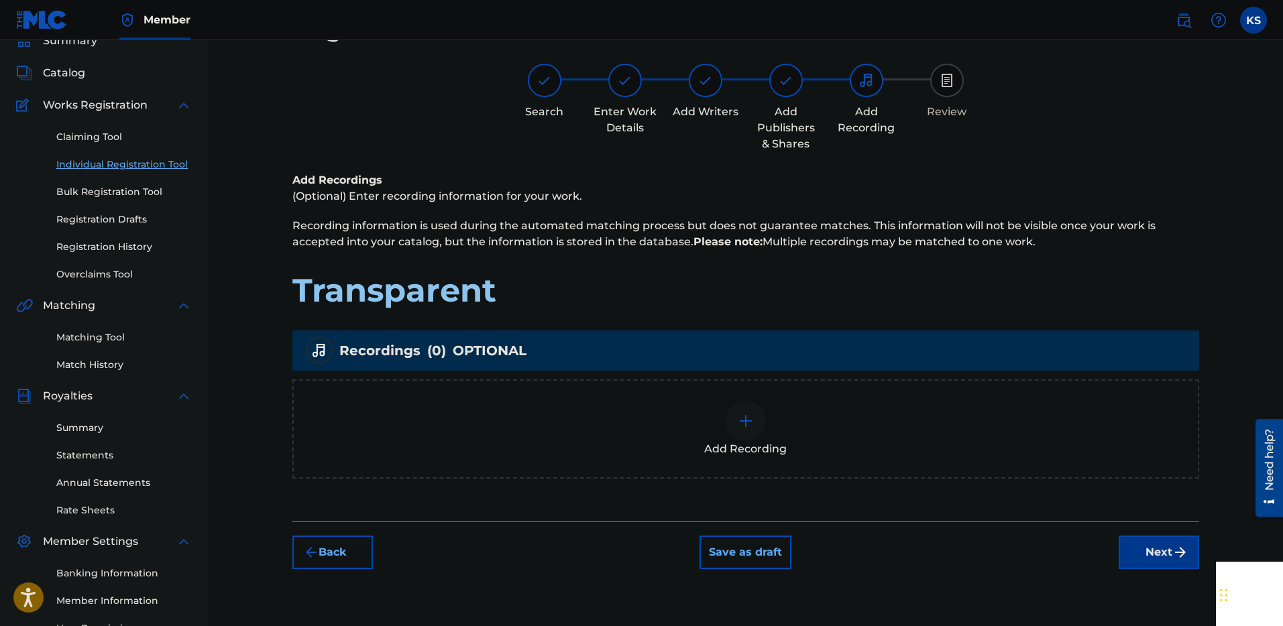
click at [749, 424] on img at bounding box center [746, 421] width 16 height 16
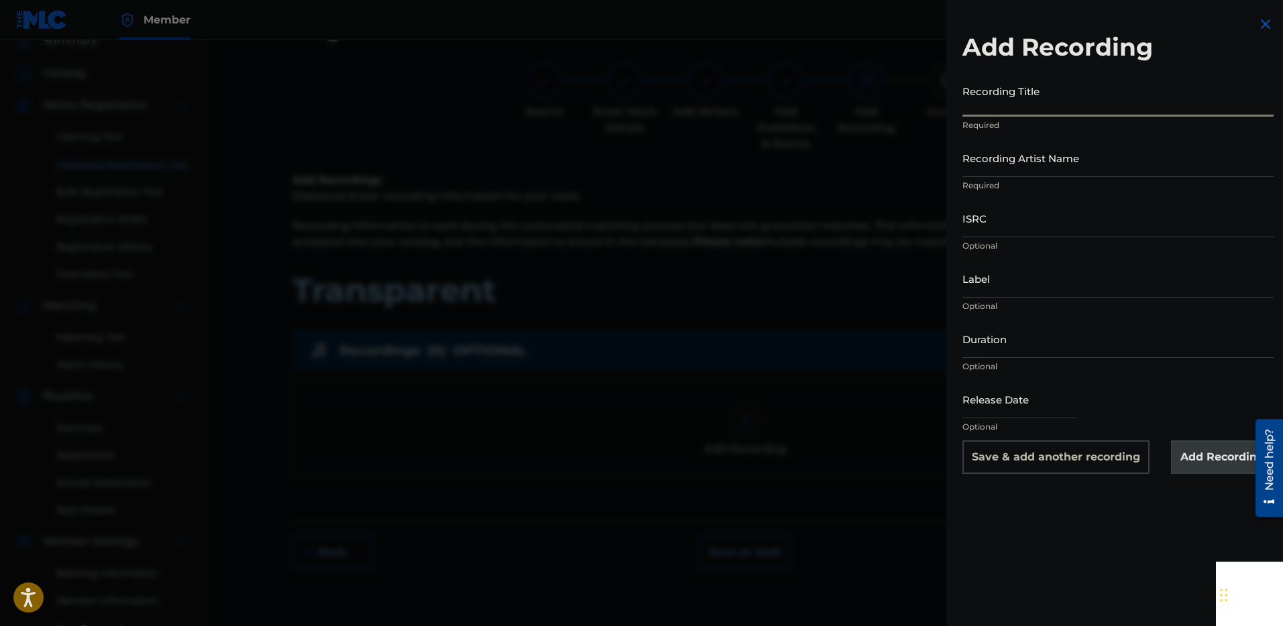
click at [1006, 106] on input "Recording Title" at bounding box center [1117, 97] width 311 height 38
type input "Transparent"
click at [1019, 164] on input "Recording Artist Name" at bounding box center [1117, 158] width 311 height 38
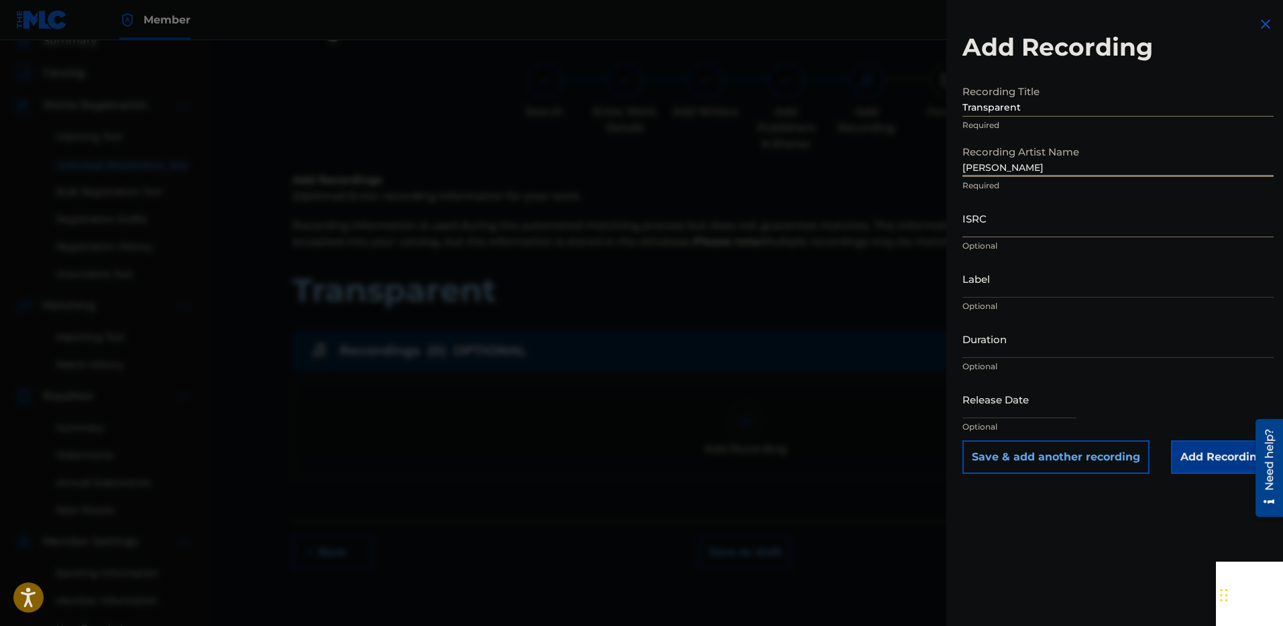
type input "[PERSON_NAME]"
click at [996, 232] on input "ISRC" at bounding box center [1117, 218] width 311 height 38
click at [986, 294] on input "Label" at bounding box center [1117, 279] width 311 height 38
click at [994, 351] on input "Duration" at bounding box center [1117, 339] width 311 height 38
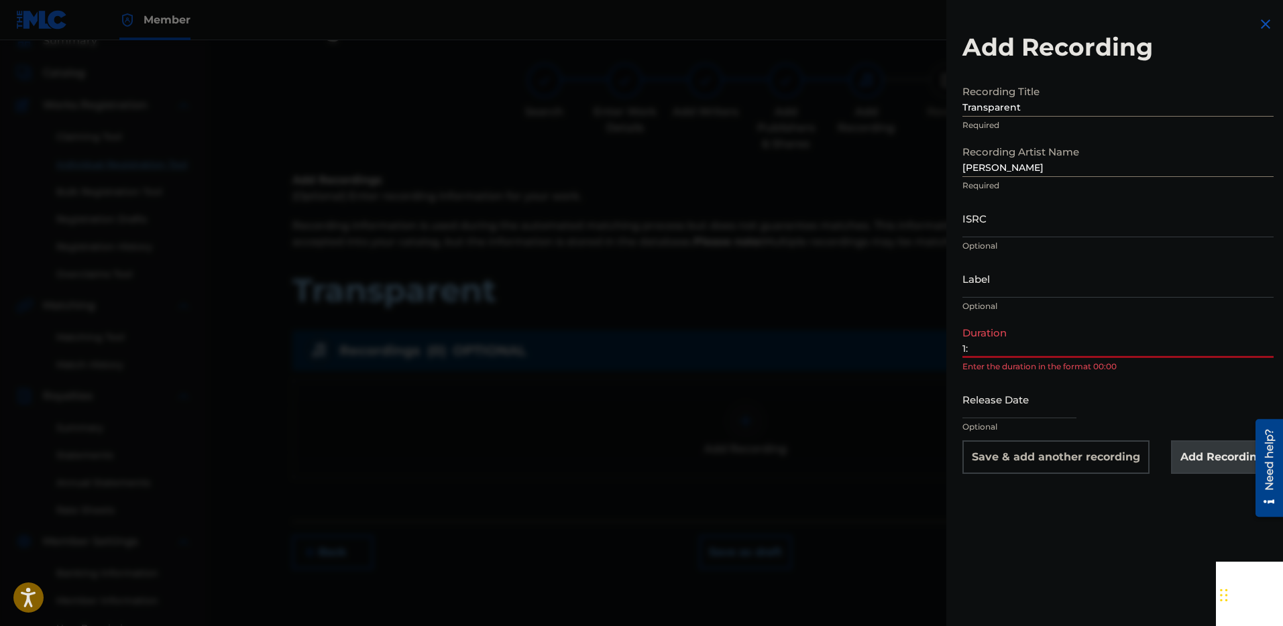
type input "1"
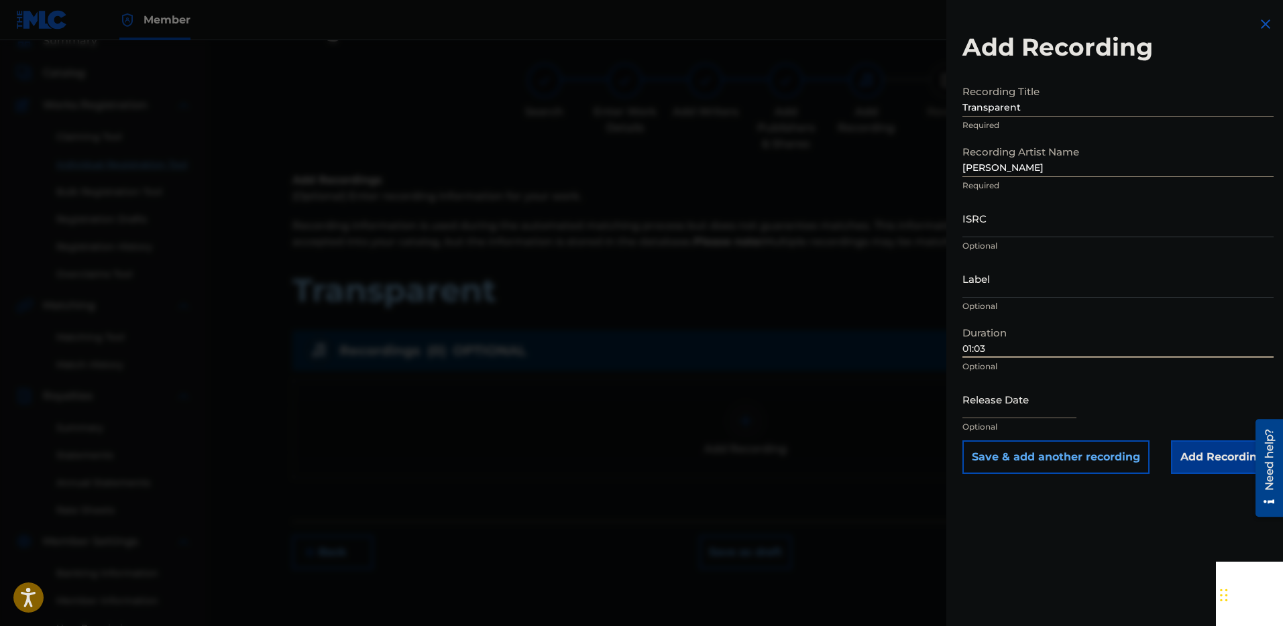
type input "01:03"
select select "8"
select select "2025"
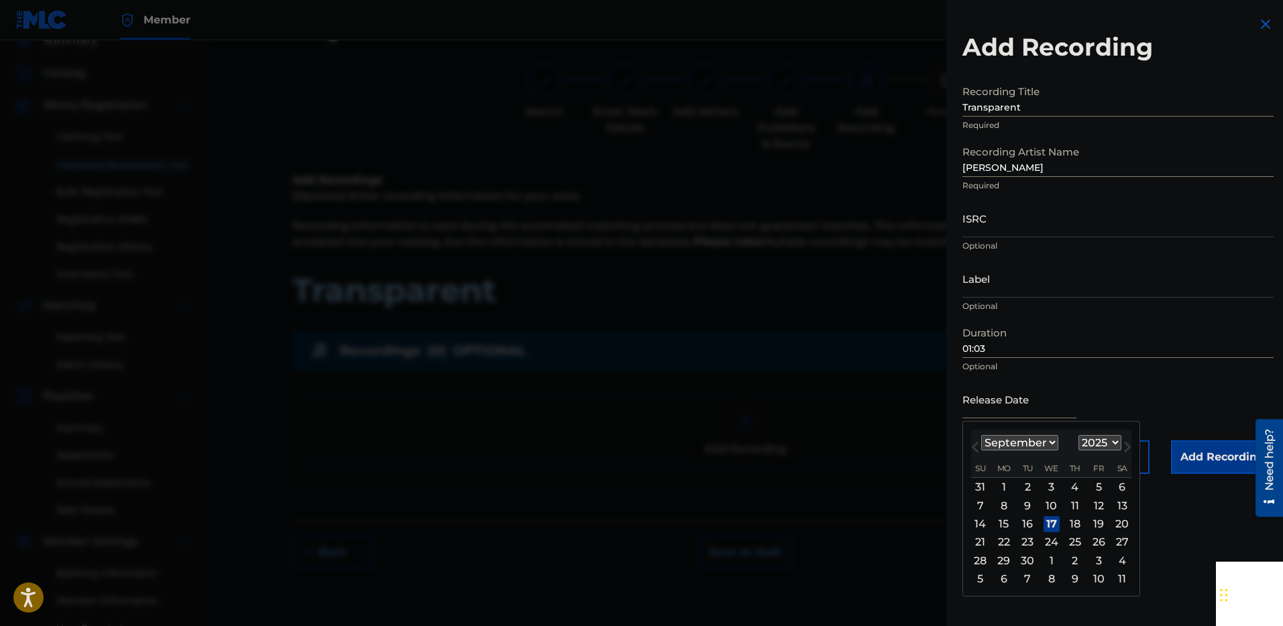
click at [978, 411] on input "text" at bounding box center [1019, 399] width 114 height 38
click at [1098, 561] on div "3" at bounding box center [1098, 561] width 16 height 16
type input "[DATE]"
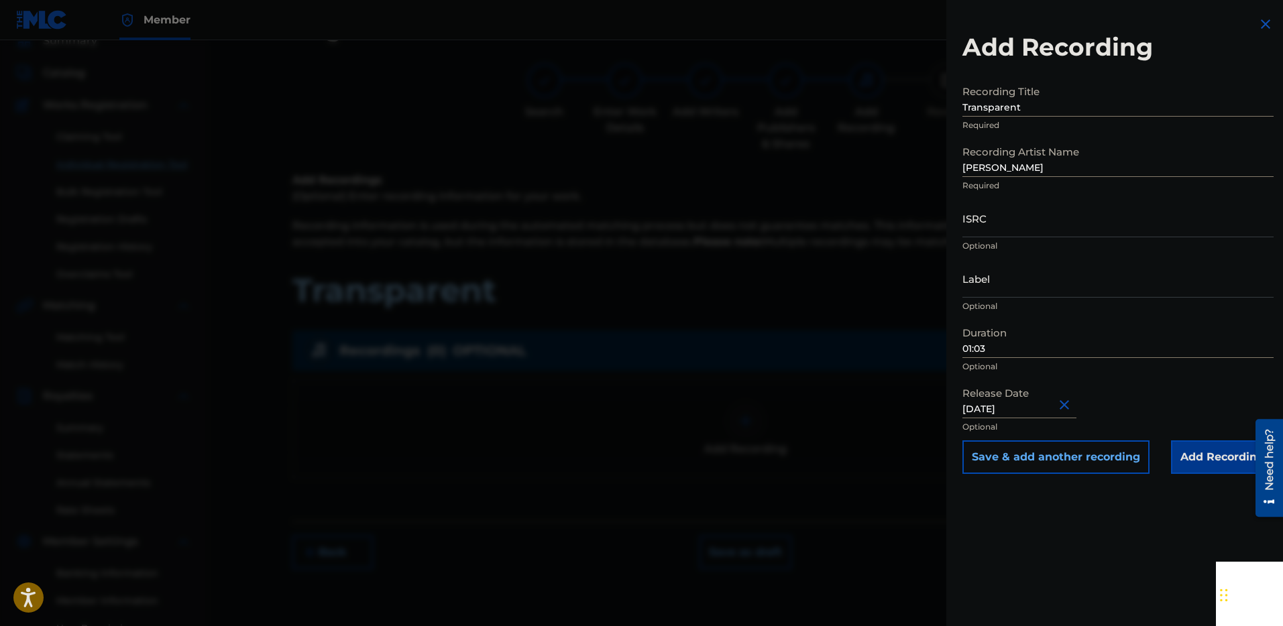
click at [1038, 406] on input "[DATE]" at bounding box center [1019, 399] width 114 height 38
select select "9"
select select "2025"
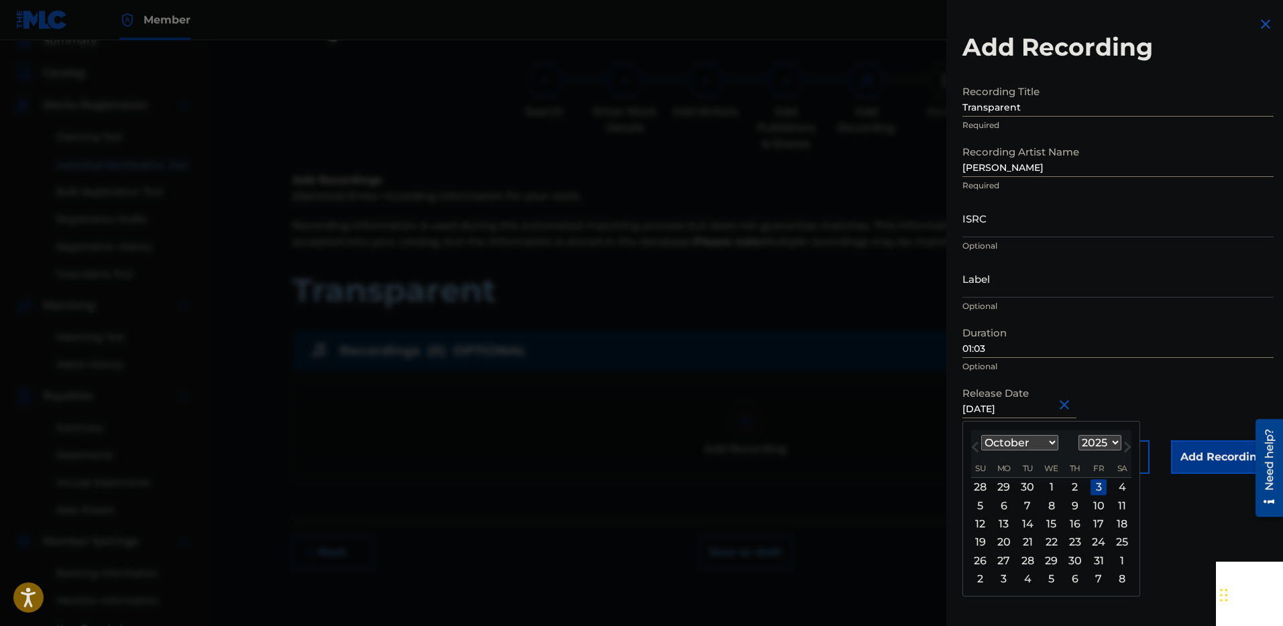
click at [1049, 446] on select "January February March April May June July August September October November De…" at bounding box center [1019, 442] width 77 height 15
select select "8"
click at [981, 435] on select "January February March April May June July August September October November De…" at bounding box center [1019, 442] width 77 height 15
click at [1098, 542] on div "26" at bounding box center [1098, 542] width 16 height 16
type input "[DATE]"
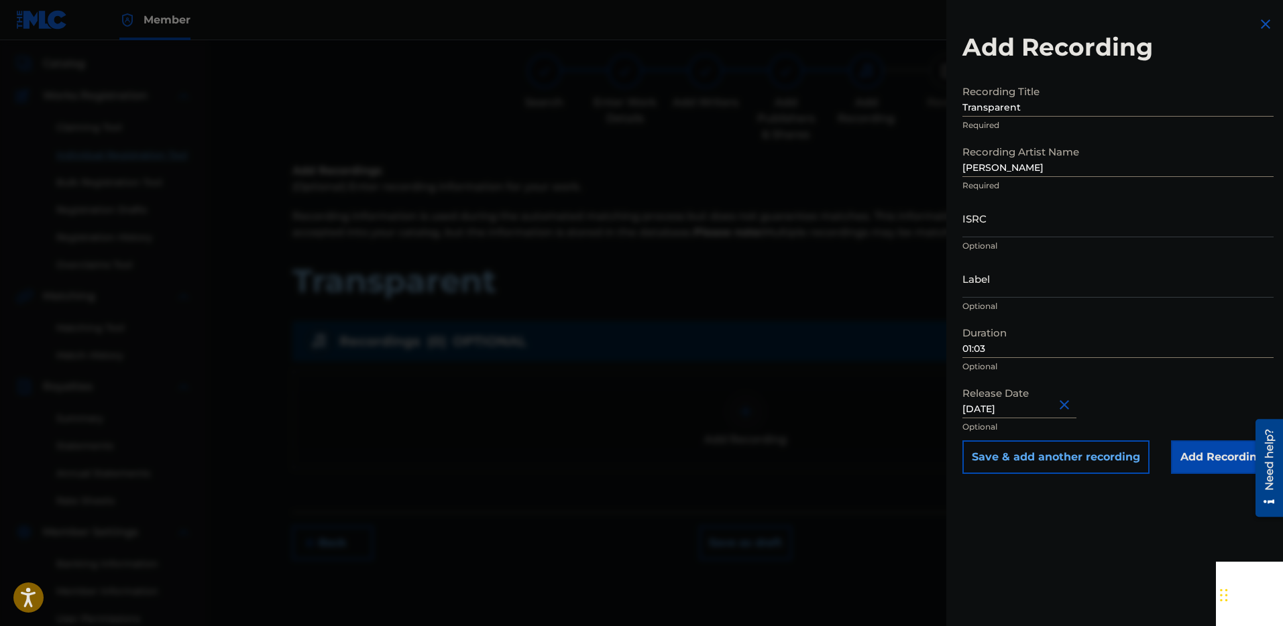
scroll to position [73, 0]
click at [1205, 453] on input "Add Recording" at bounding box center [1222, 458] width 103 height 34
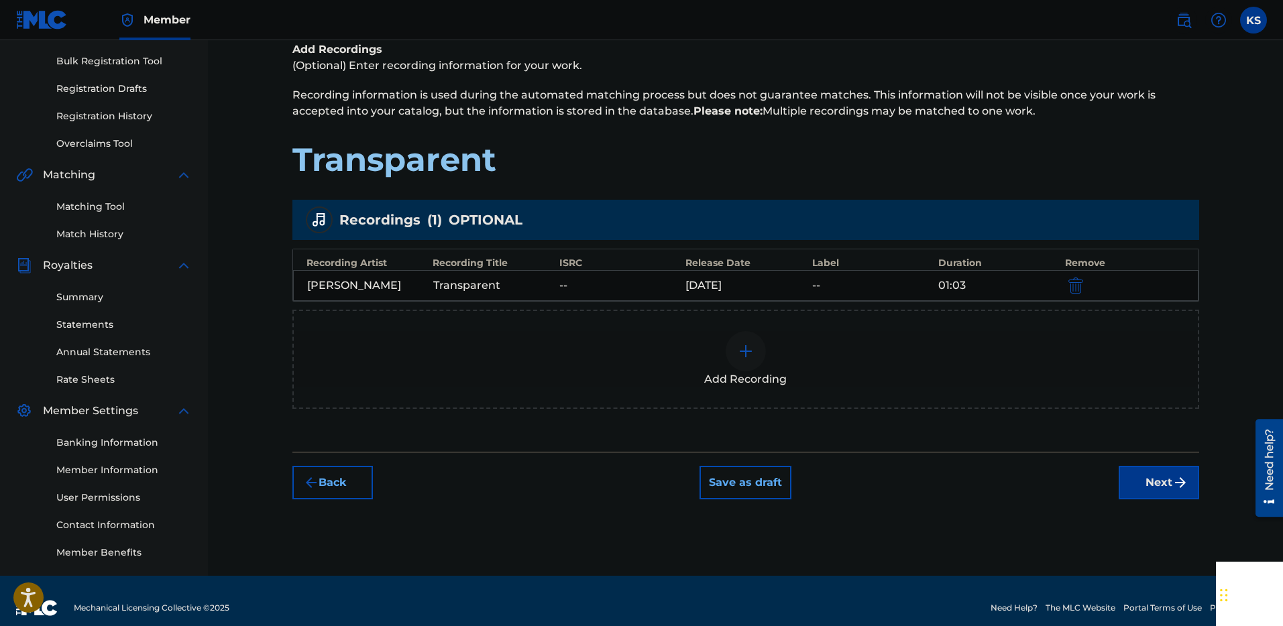
scroll to position [205, 0]
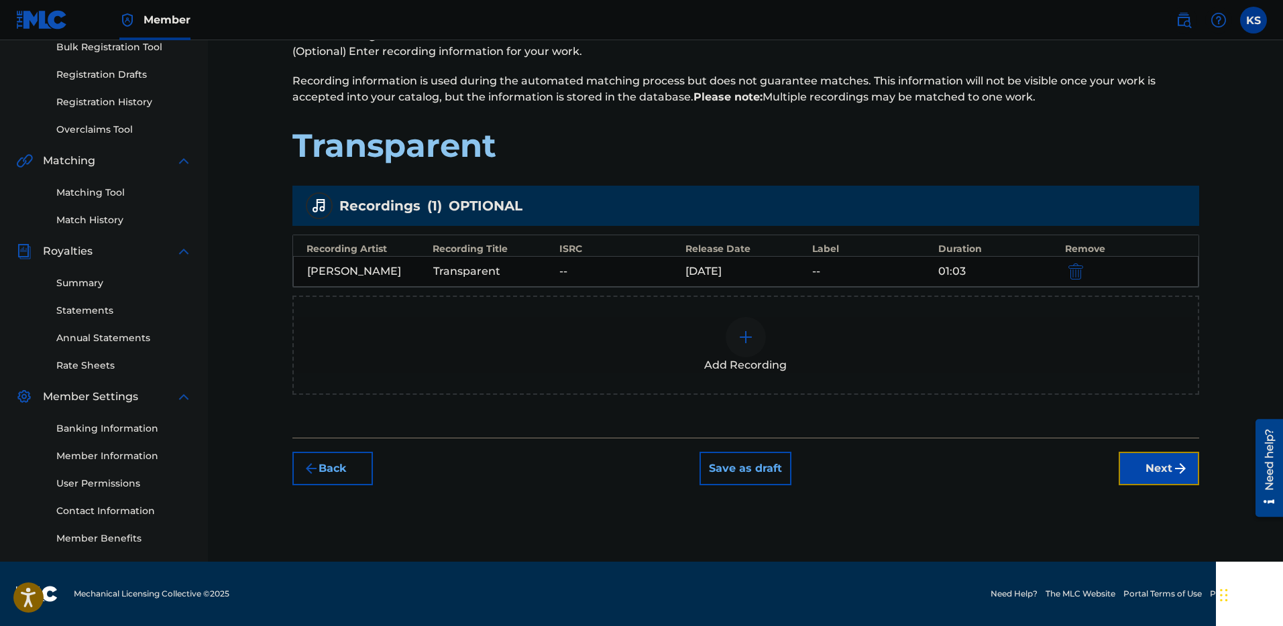
click at [1163, 461] on button "Next" at bounding box center [1159, 469] width 80 height 34
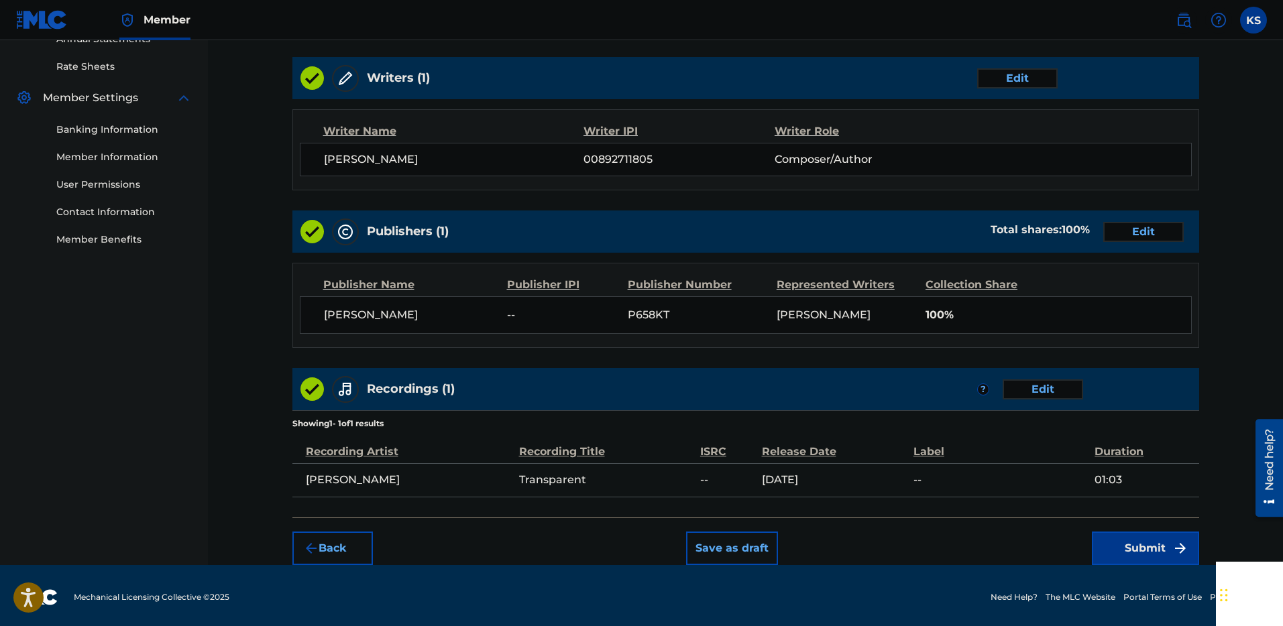
scroll to position [508, 0]
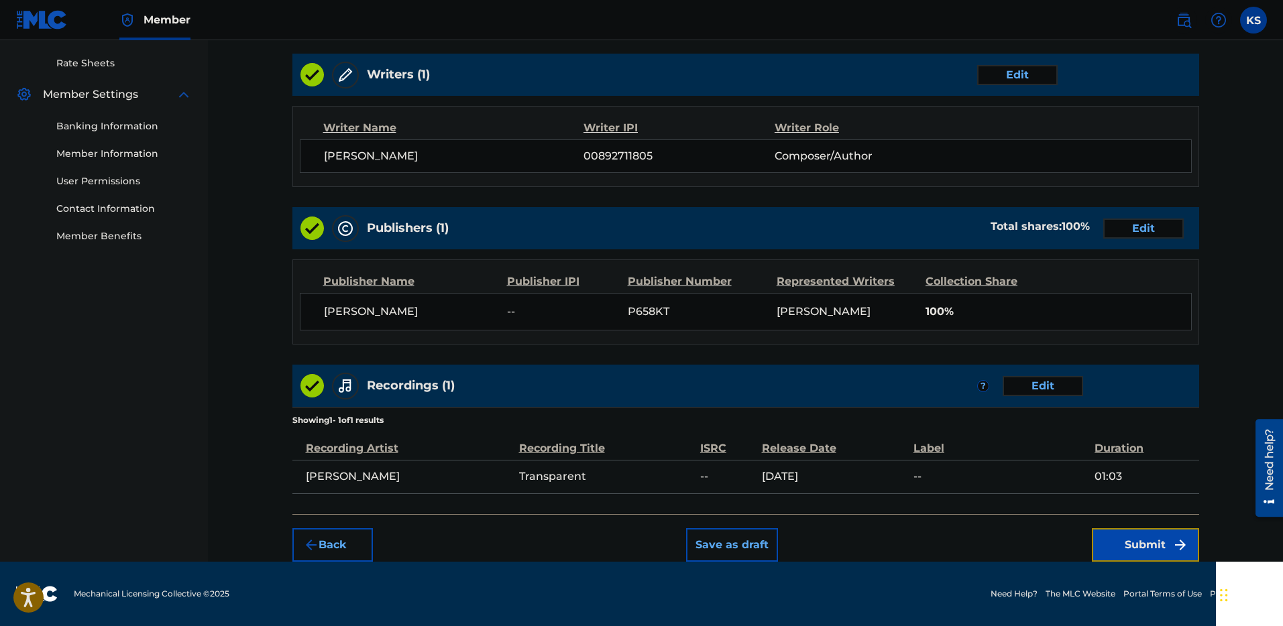
click at [1165, 542] on button "Submit" at bounding box center [1145, 545] width 107 height 34
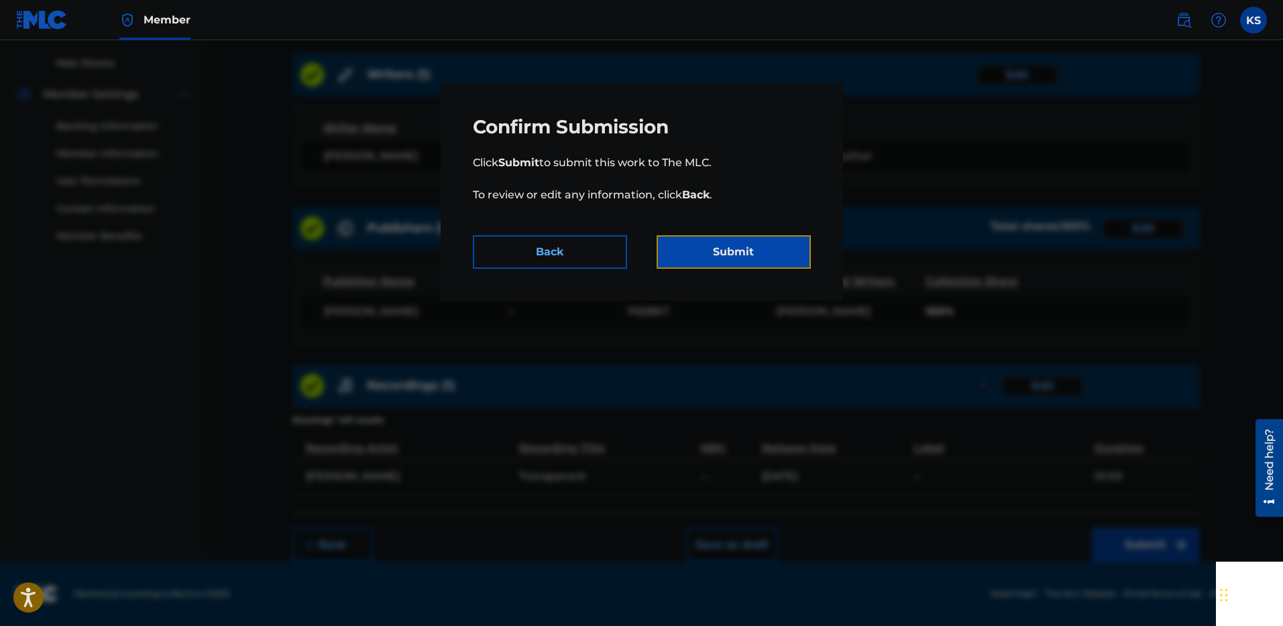
click at [714, 256] on button "Submit" at bounding box center [733, 252] width 154 height 34
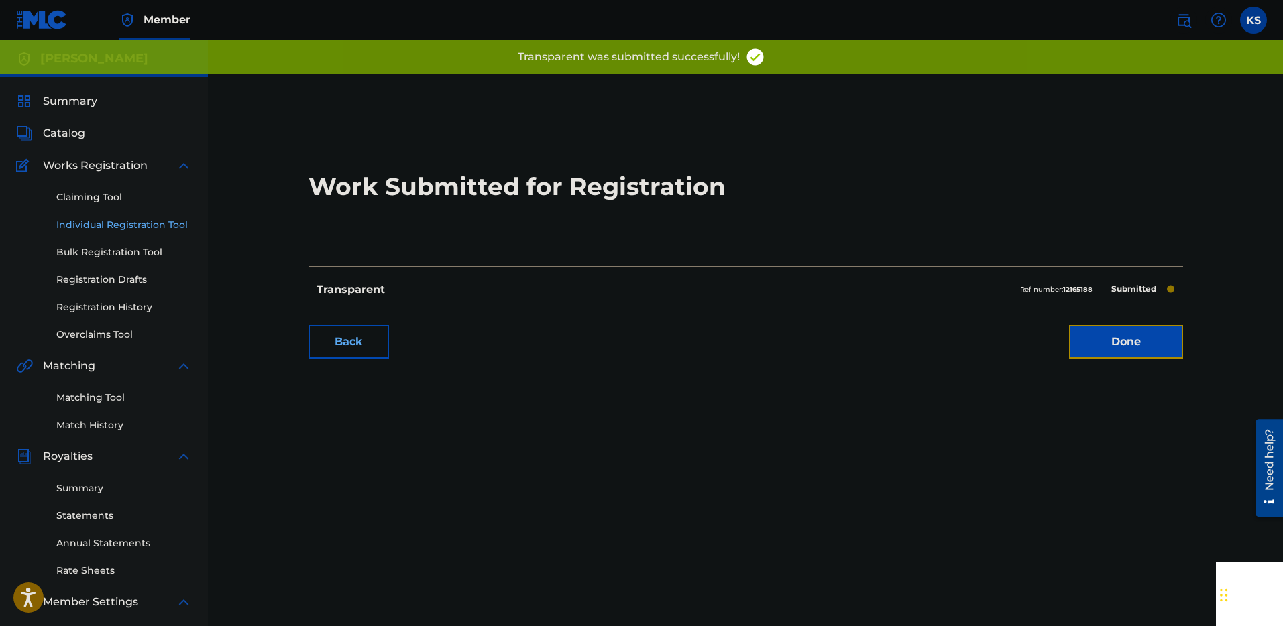
click at [1100, 333] on link "Done" at bounding box center [1126, 342] width 114 height 34
